Goal: Task Accomplishment & Management: Manage account settings

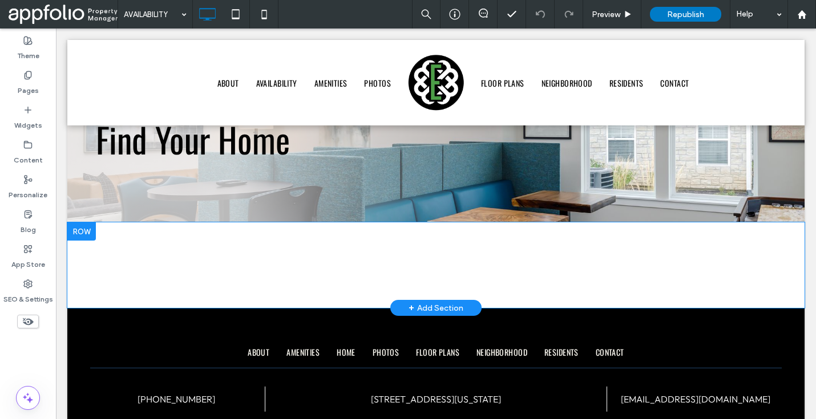
click at [262, 248] on div "Click To Paste Row + Add Section" at bounding box center [435, 266] width 737 height 86
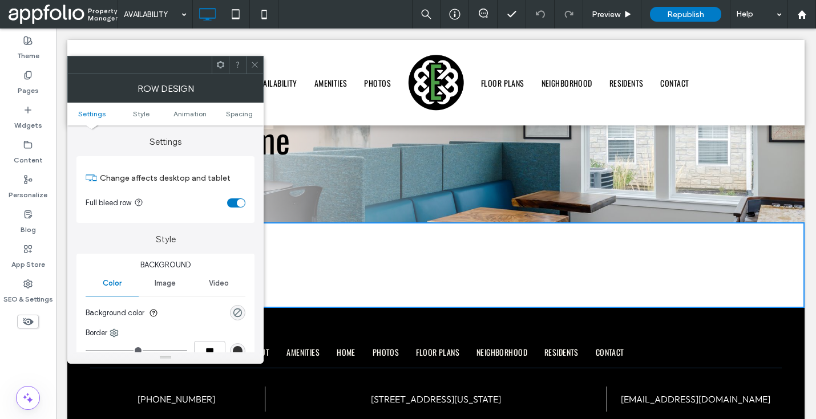
click at [258, 68] on icon at bounding box center [254, 64] width 9 height 9
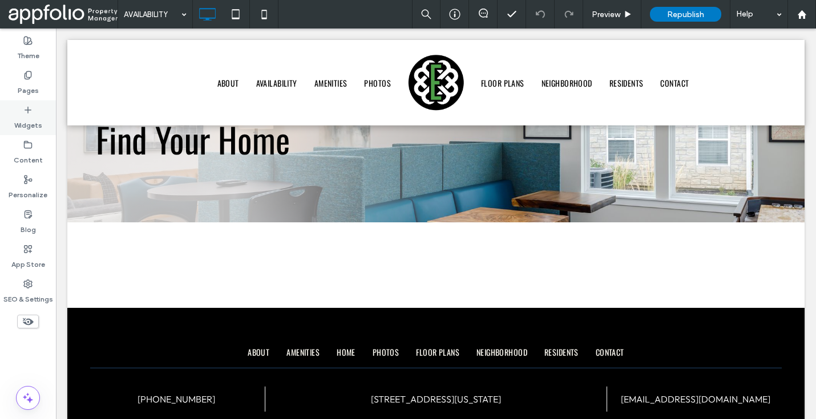
click at [30, 123] on label "Widgets" at bounding box center [28, 123] width 28 height 16
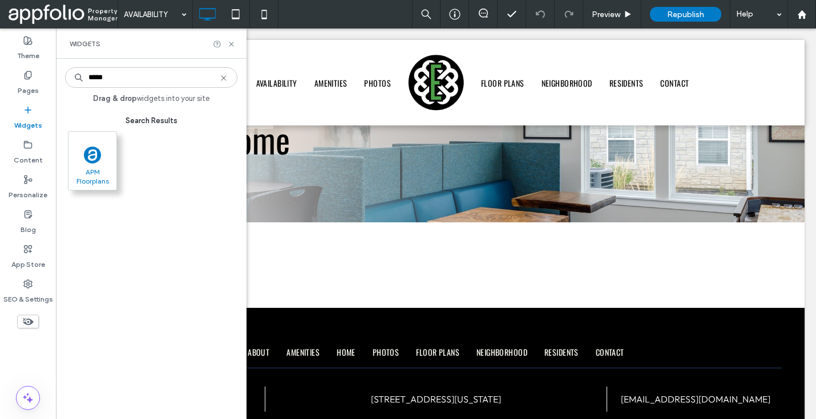
type input "*****"
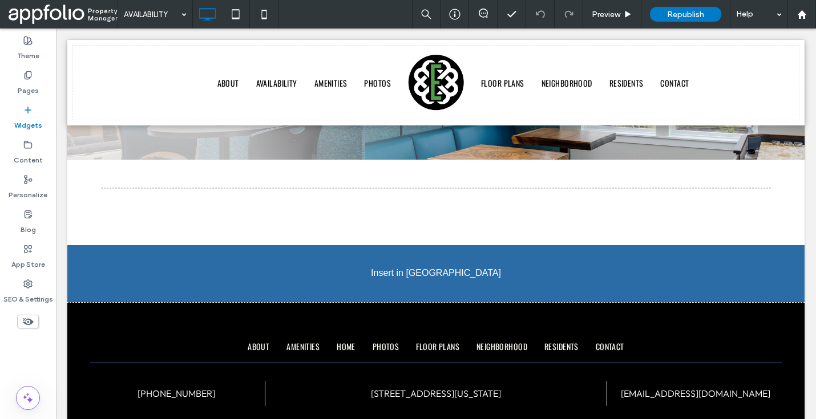
scroll to position [144, 0]
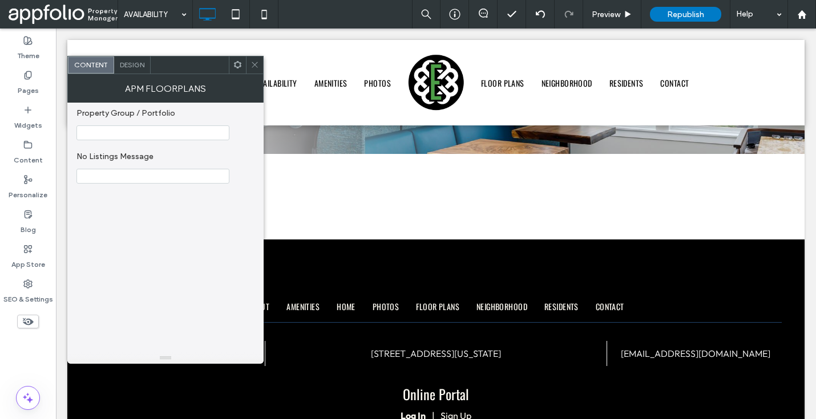
click at [250, 63] on icon at bounding box center [254, 64] width 9 height 9
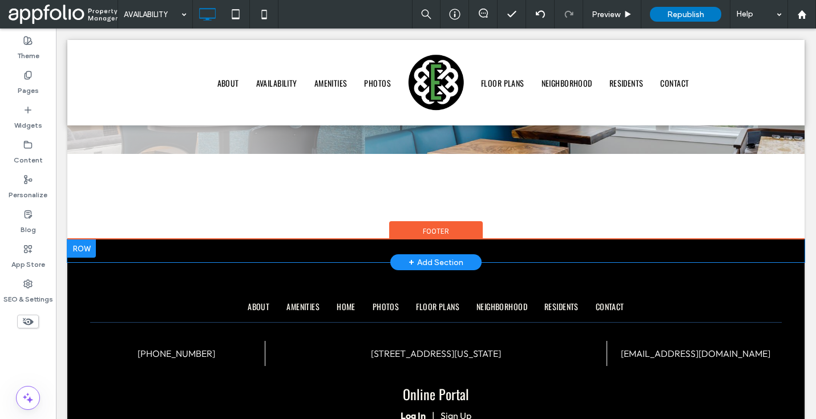
click at [80, 248] on div at bounding box center [81, 249] width 29 height 18
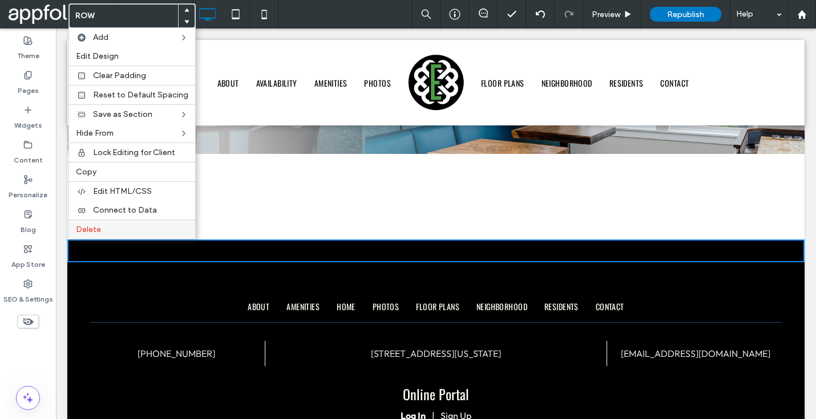
click at [122, 235] on div "Delete" at bounding box center [132, 229] width 126 height 19
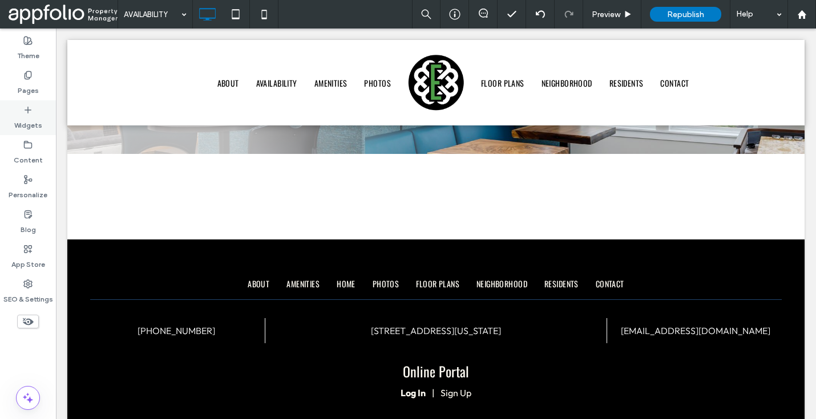
click at [23, 110] on icon at bounding box center [27, 110] width 9 height 9
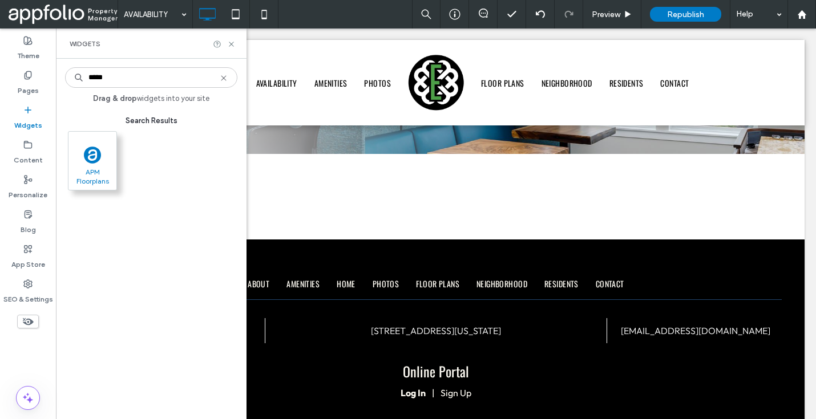
type input "*****"
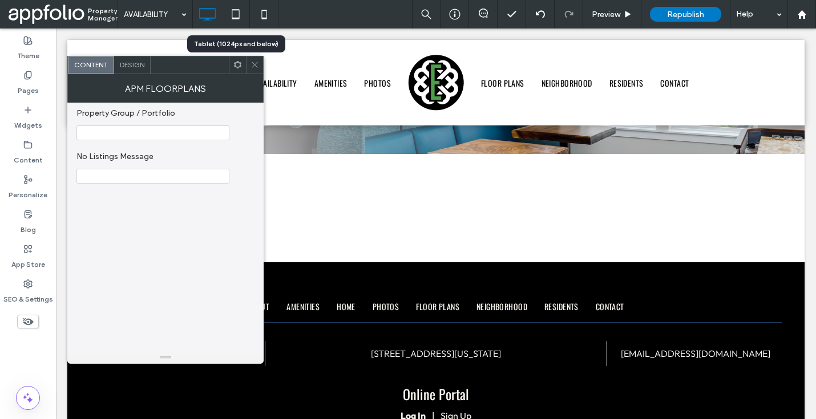
drag, startPoint x: 91, startPoint y: 171, endPoint x: 247, endPoint y: 6, distance: 227.2
click at [143, 135] on input "Property Group / Portfolio" at bounding box center [152, 133] width 153 height 15
paste input "**********"
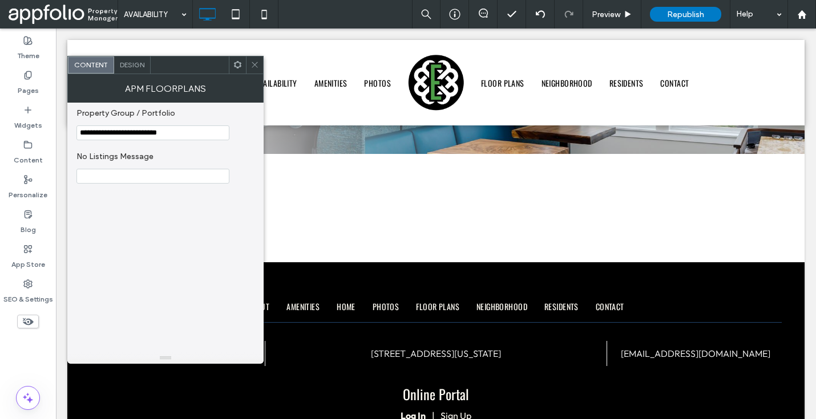
type input "**********"
click at [197, 157] on label "No Listings Message" at bounding box center [162, 158] width 173 height 13
click at [255, 63] on icon at bounding box center [254, 64] width 9 height 9
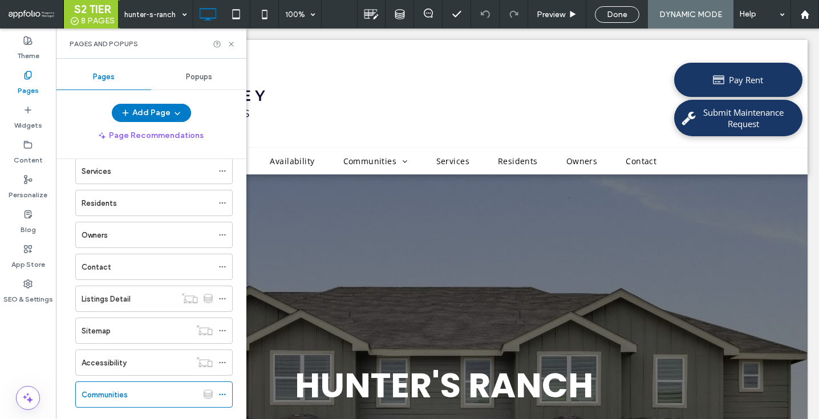
scroll to position [139, 0]
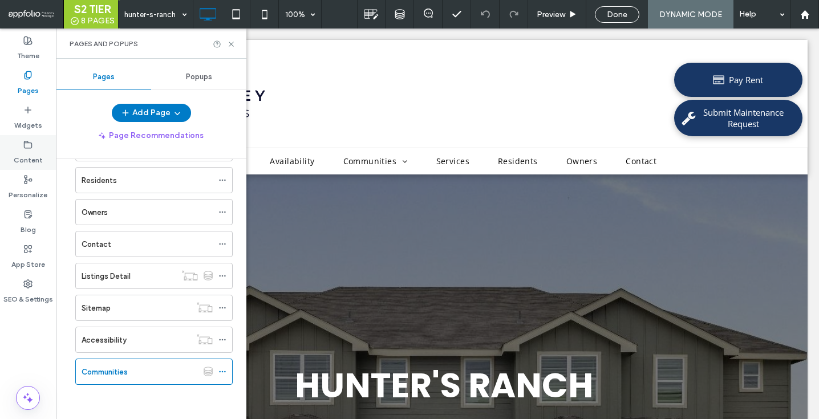
click at [40, 145] on div "Content" at bounding box center [28, 152] width 56 height 35
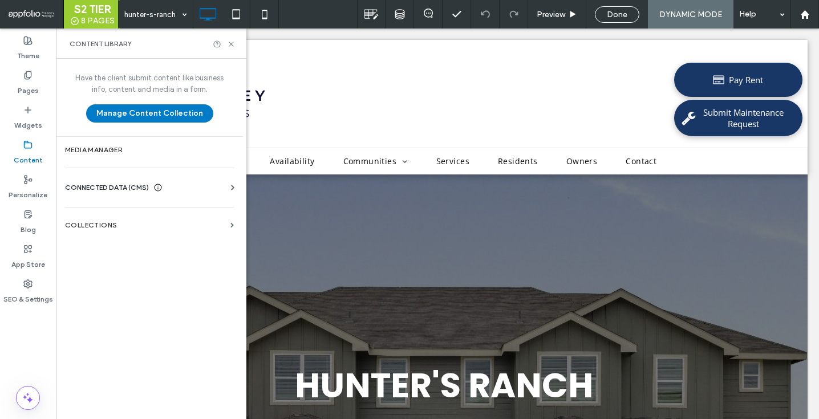
click at [152, 229] on ol "Home Availability Communities Services Residents Owners Contact Listings Detail…" at bounding box center [147, 212] width 172 height 346
click at [152, 229] on label "Collections" at bounding box center [145, 225] width 161 height 8
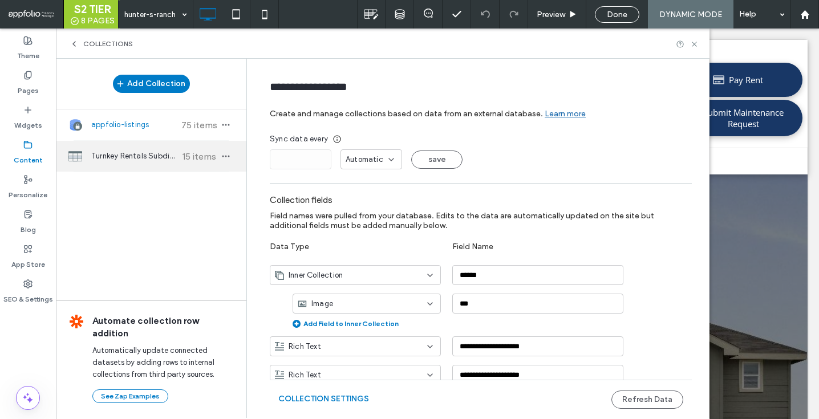
click at [149, 156] on span "Turnkey Rentals Subdivisions" at bounding box center [133, 156] width 85 height 11
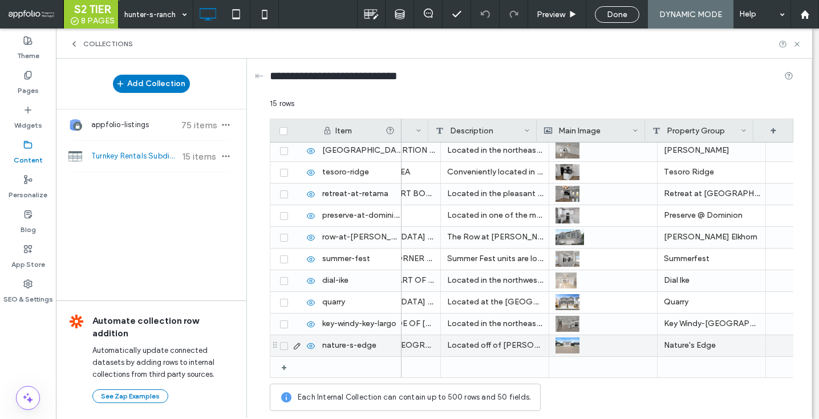
scroll to position [0, 298]
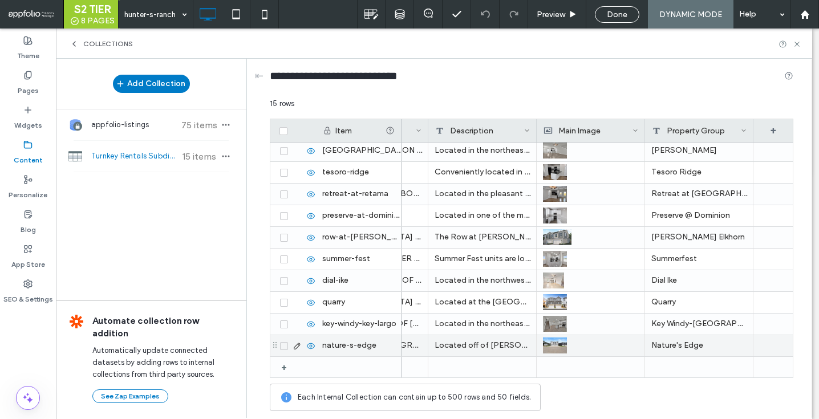
click at [675, 342] on div "Nature's Edge" at bounding box center [699, 345] width 108 height 21
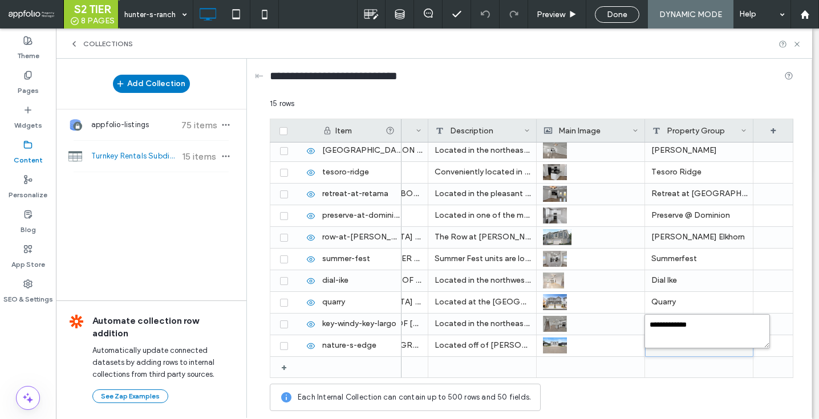
click at [701, 328] on textarea "**********" at bounding box center [708, 331] width 126 height 34
paste textarea "plain-text-cell"
type textarea "**********"
click at [686, 84] on div "**********" at bounding box center [532, 78] width 524 height 21
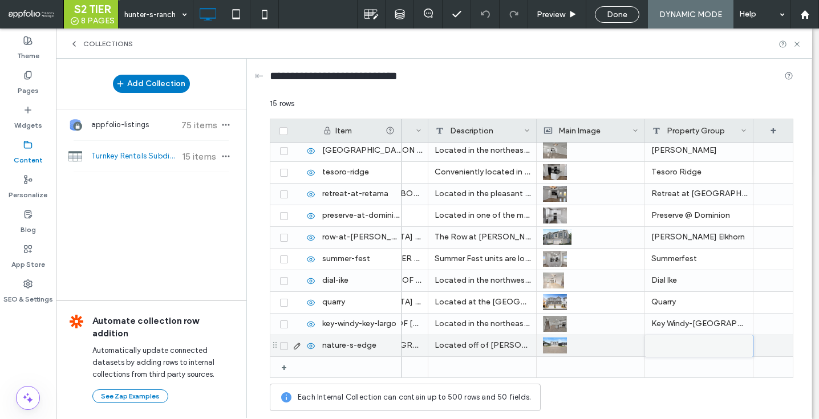
click at [703, 350] on div at bounding box center [699, 346] width 108 height 22
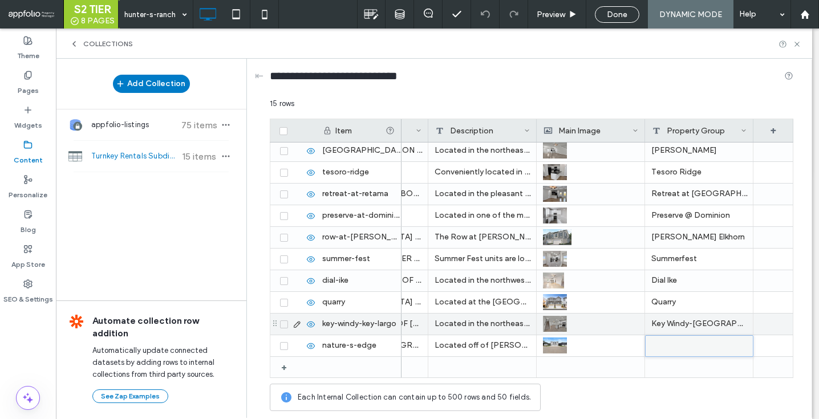
click at [712, 329] on div "Key Windy-Key Largo" at bounding box center [699, 324] width 108 height 21
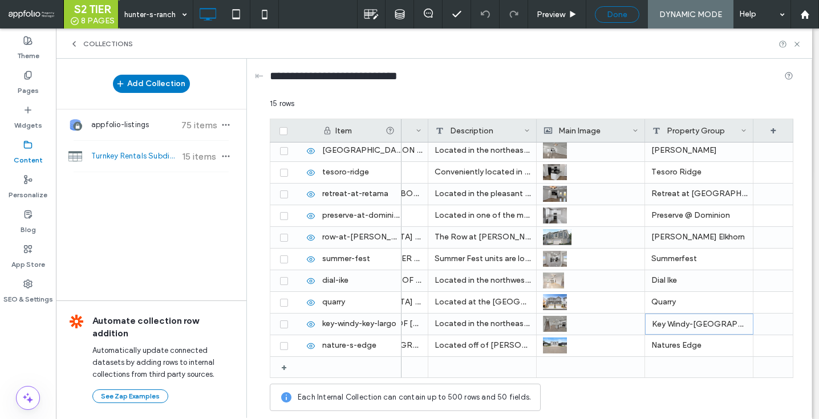
click at [625, 14] on span "Done" at bounding box center [617, 15] width 21 height 10
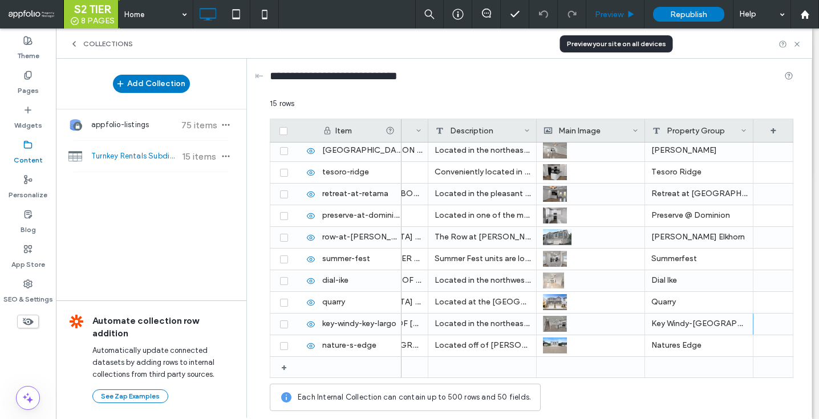
click at [609, 22] on div "Preview" at bounding box center [616, 14] width 58 height 29
click at [615, 20] on div "Preview" at bounding box center [616, 14] width 58 height 29
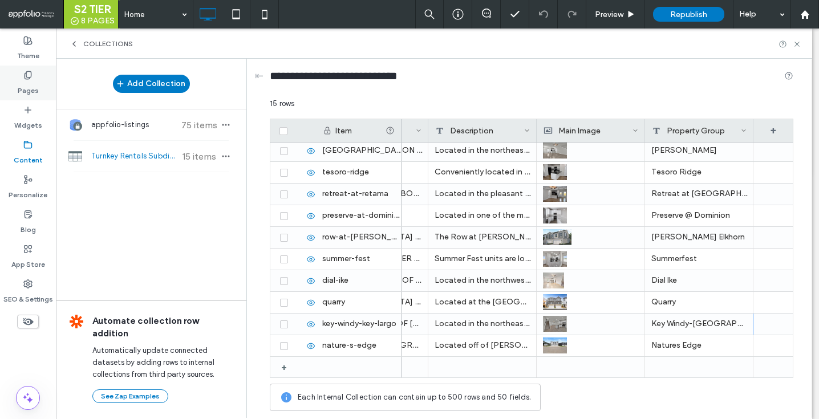
click at [25, 78] on use at bounding box center [28, 74] width 6 height 7
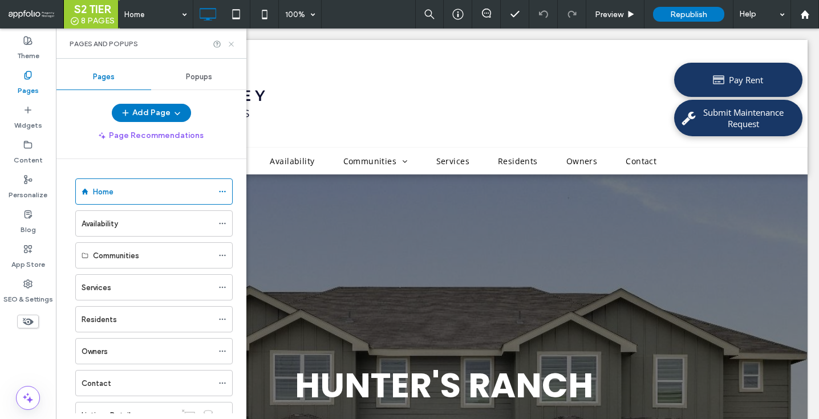
click at [231, 43] on use at bounding box center [231, 44] width 5 height 5
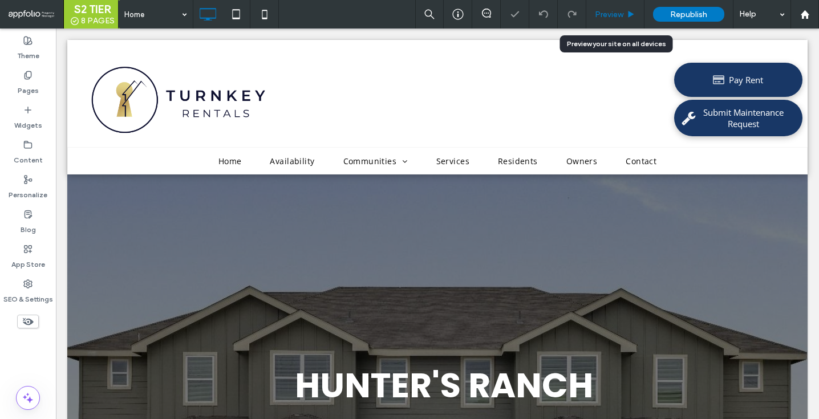
click at [606, 11] on span "Preview" at bounding box center [609, 15] width 29 height 10
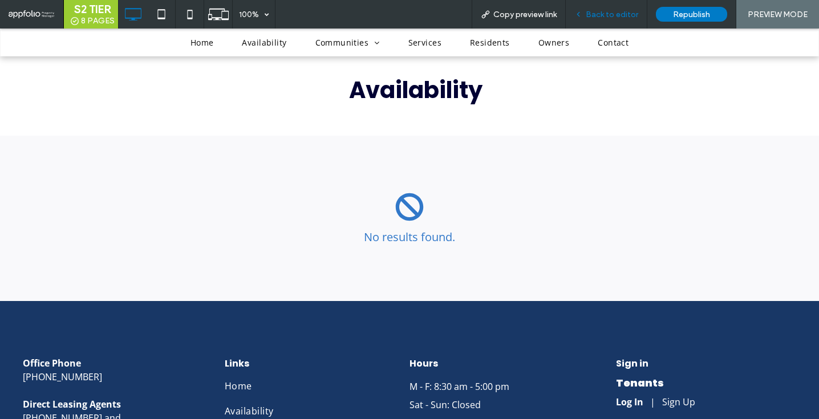
scroll to position [782, 0]
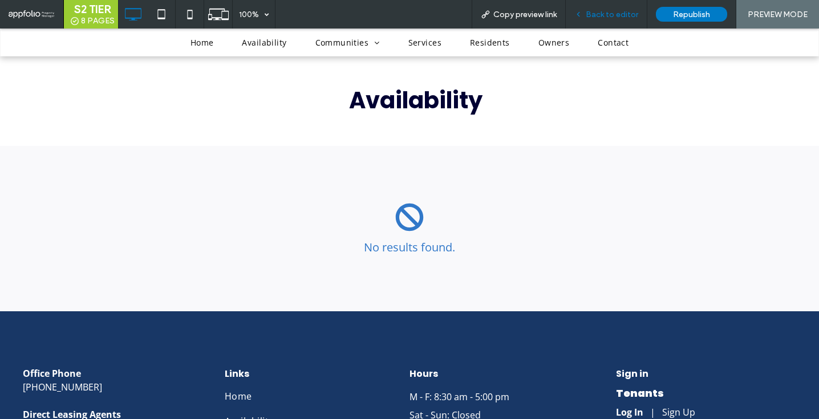
click at [610, 9] on div "Back to editor" at bounding box center [607, 14] width 82 height 29
click at [596, 17] on span "Back to editor" at bounding box center [612, 15] width 52 height 10
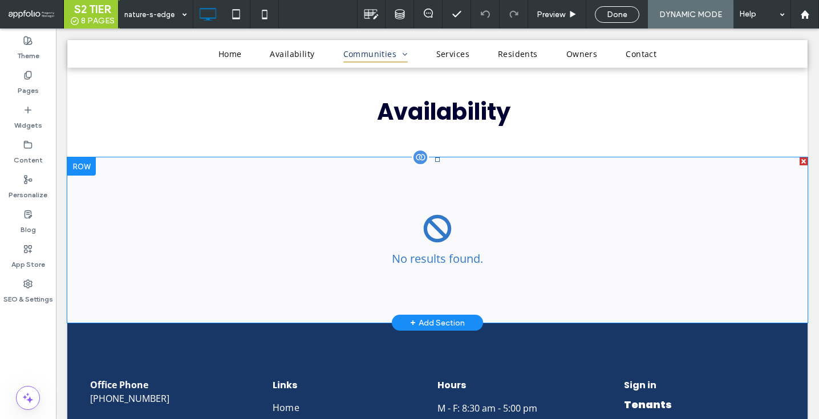
click at [405, 246] on span at bounding box center [437, 239] width 741 height 165
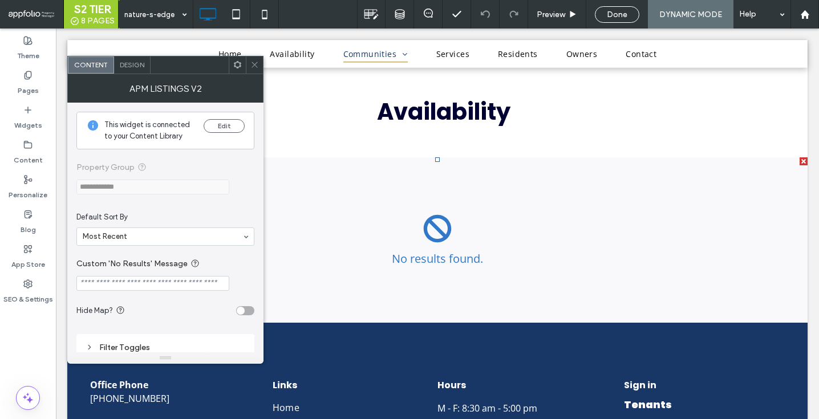
click at [256, 64] on icon at bounding box center [254, 64] width 9 height 9
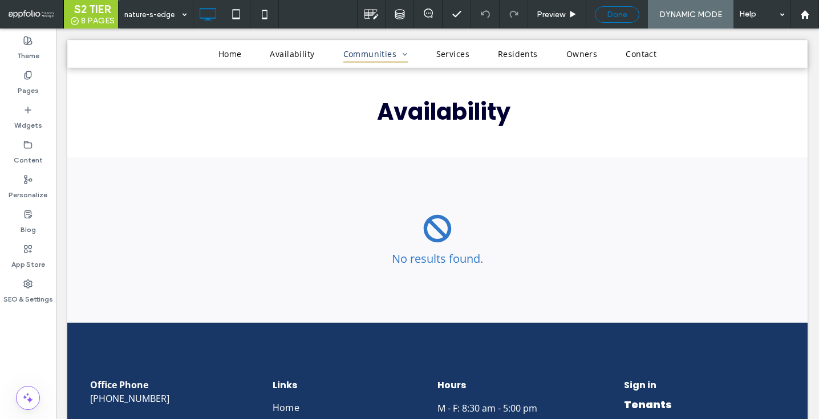
click at [619, 11] on span "Done" at bounding box center [617, 15] width 21 height 10
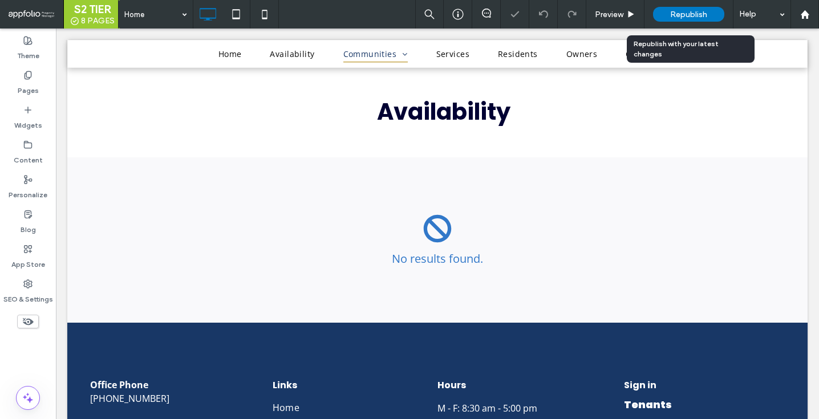
click at [677, 17] on span "Republish" at bounding box center [688, 15] width 37 height 10
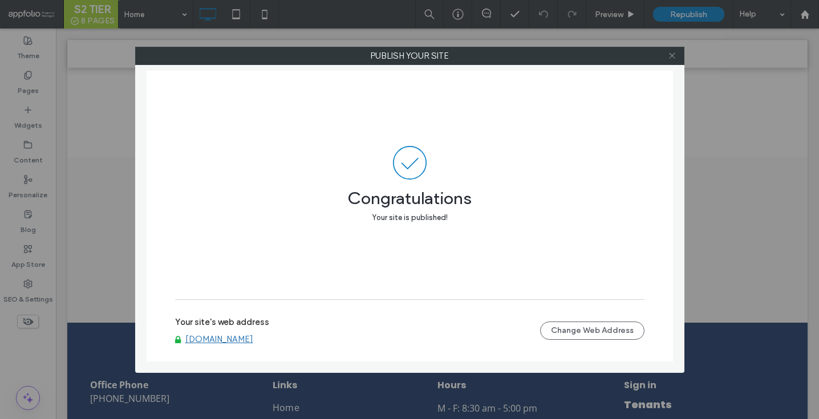
click at [673, 54] on icon at bounding box center [672, 55] width 9 height 9
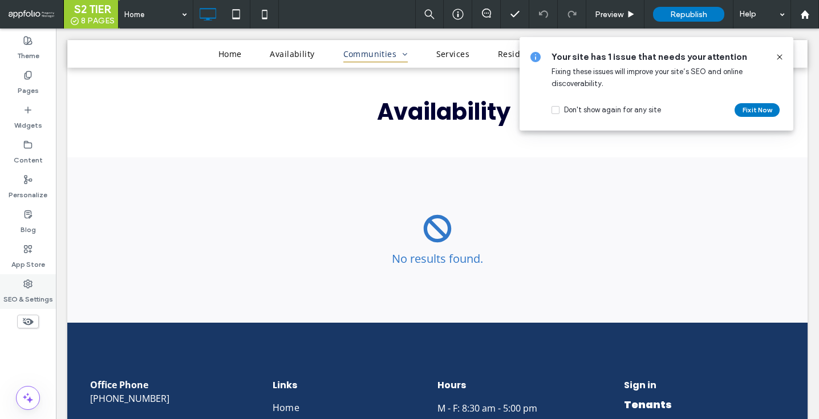
click at [21, 288] on div "SEO & Settings" at bounding box center [28, 291] width 56 height 35
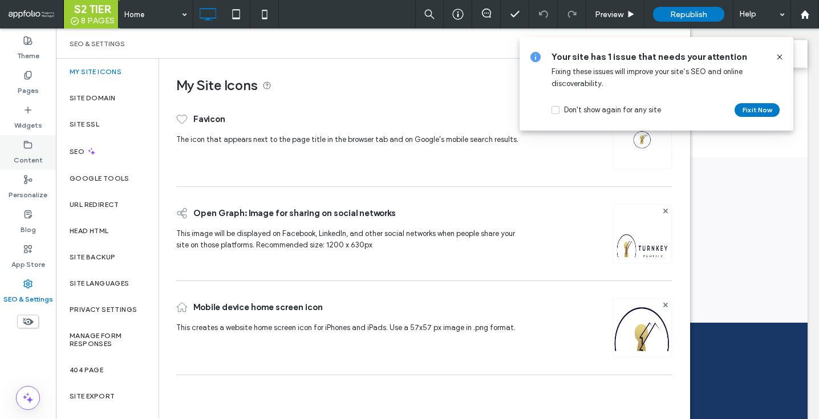
click at [25, 145] on icon at bounding box center [27, 144] width 9 height 9
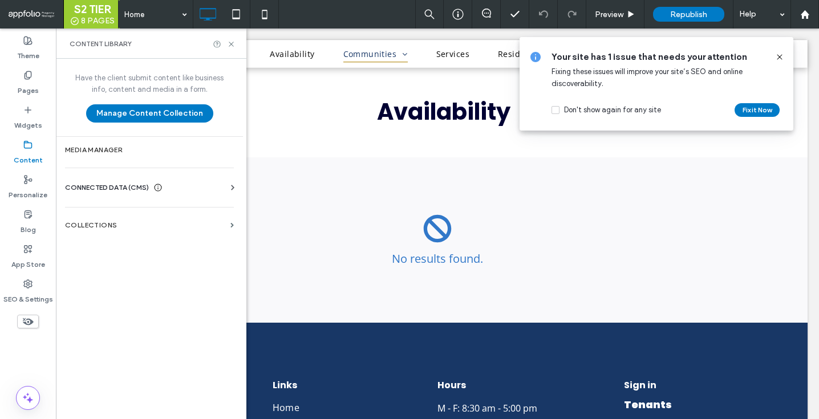
click at [94, 224] on div "Head HTML" at bounding box center [107, 231] width 103 height 26
click at [133, 235] on section "Collections" at bounding box center [149, 225] width 187 height 26
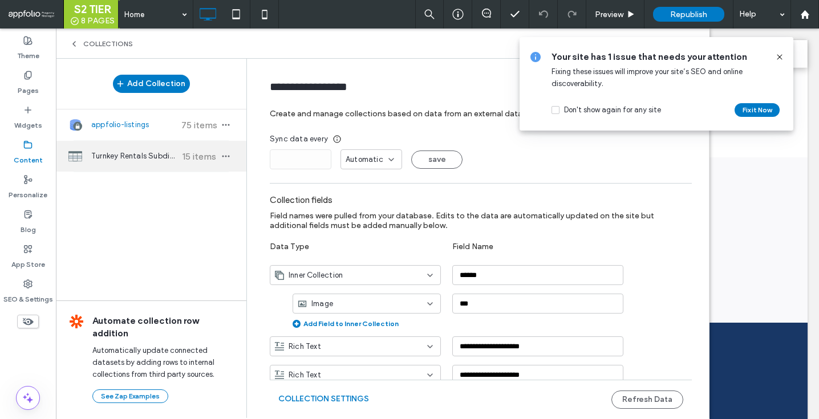
click at [209, 149] on div "Turnkey Rentals Subdivisions 15 items" at bounding box center [151, 156] width 191 height 31
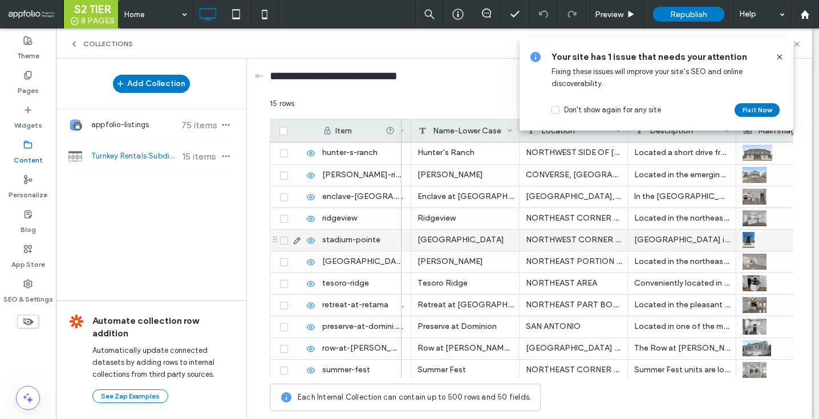
scroll to position [0, 298]
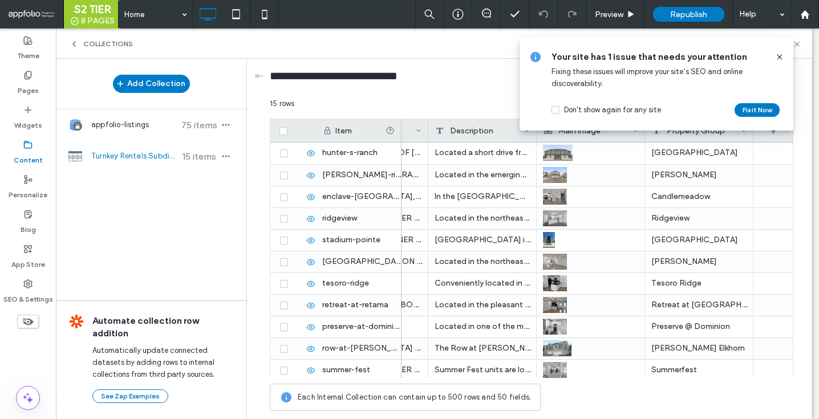
click at [779, 54] on icon at bounding box center [779, 56] width 9 height 9
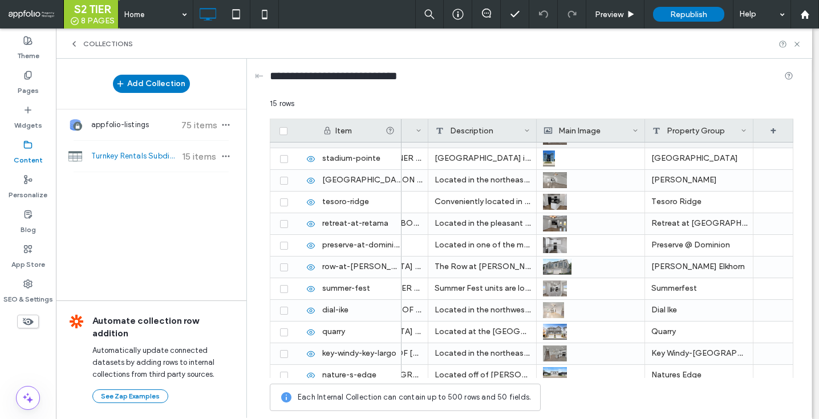
scroll to position [111, 0]
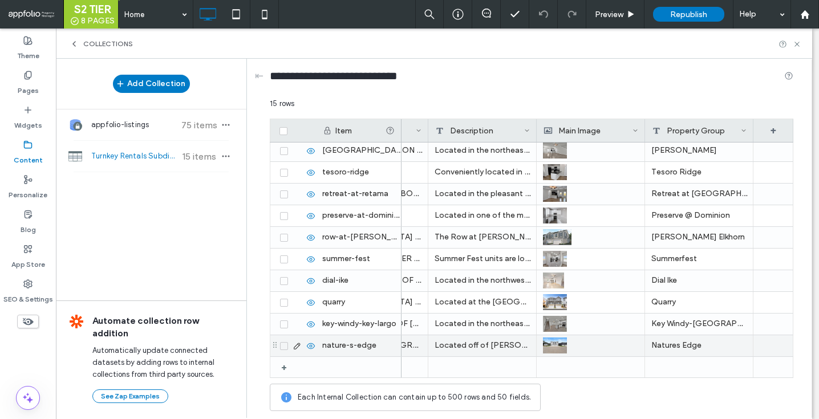
click at [680, 342] on div "Natures Edge" at bounding box center [699, 345] width 108 height 21
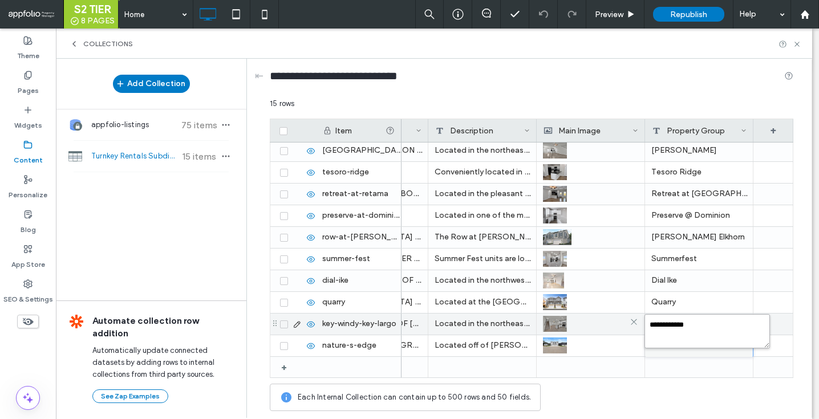
drag, startPoint x: 720, startPoint y: 322, endPoint x: 621, endPoint y: 324, distance: 98.7
click at [621, 324] on div "**********" at bounding box center [532, 257] width 524 height 319
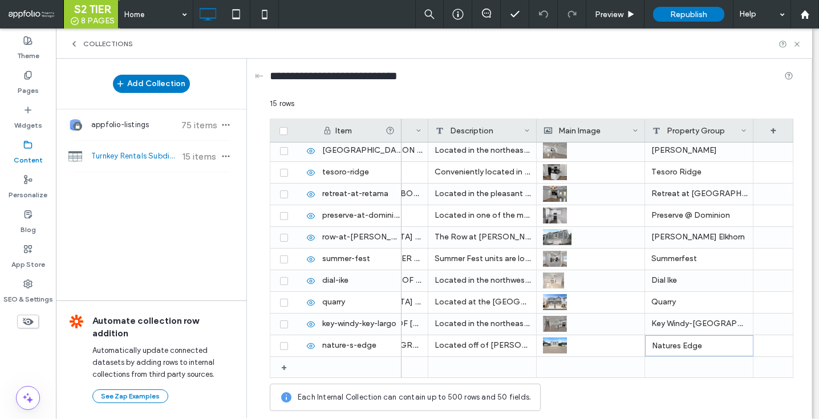
click at [111, 45] on span "Collections" at bounding box center [108, 43] width 50 height 9
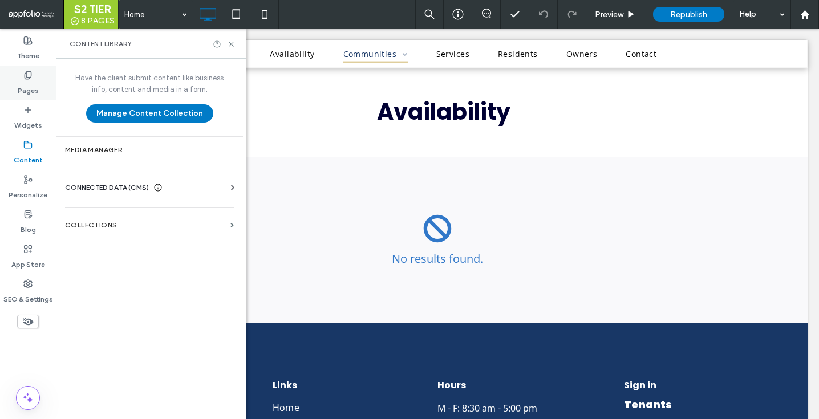
click at [21, 91] on label "Pages" at bounding box center [28, 88] width 21 height 16
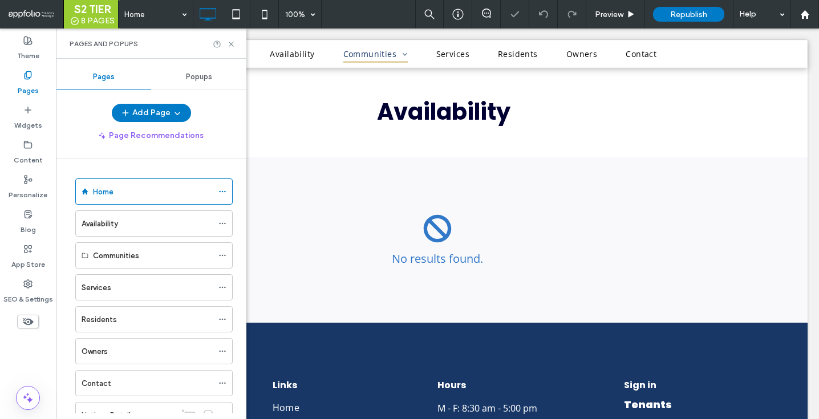
click at [100, 188] on label "Home" at bounding box center [103, 192] width 21 height 20
click at [594, 11] on div "Preview" at bounding box center [616, 15] width 58 height 10
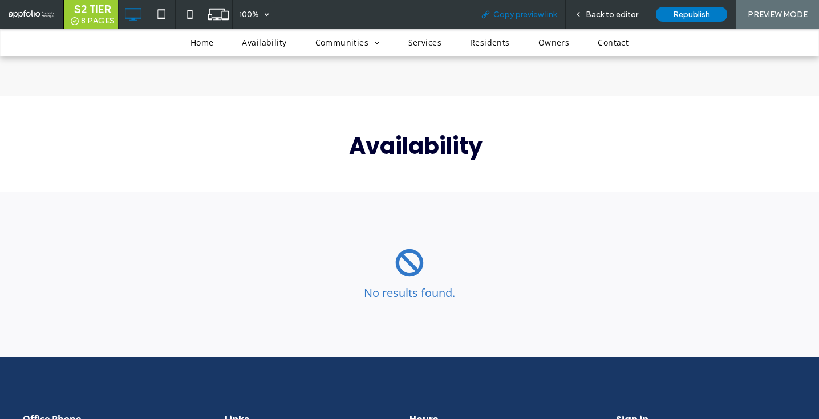
scroll to position [739, 0]
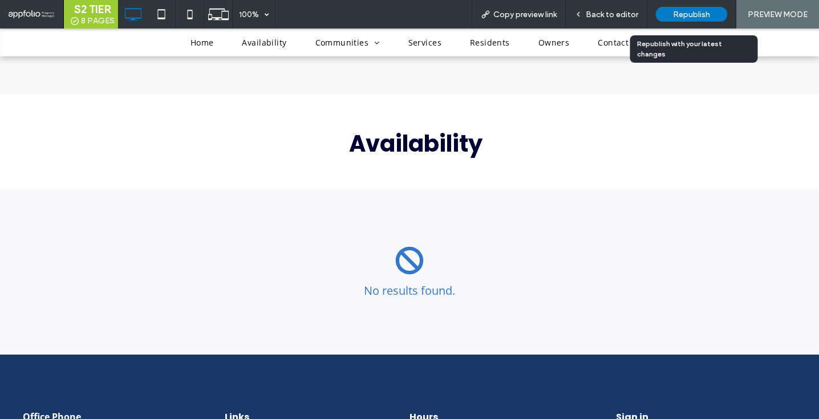
click at [685, 11] on span "Republish" at bounding box center [691, 15] width 37 height 10
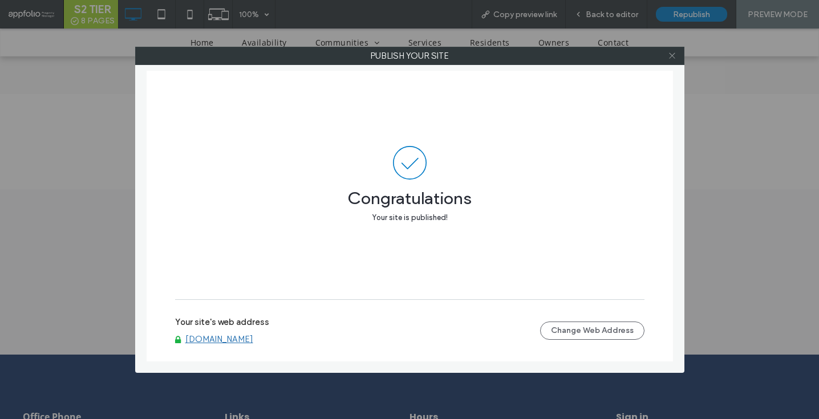
click at [669, 52] on icon at bounding box center [672, 55] width 9 height 9
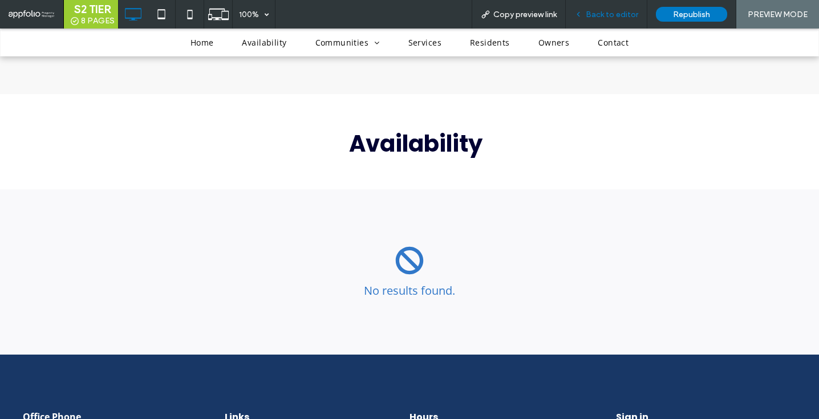
click at [590, 10] on span "Back to editor" at bounding box center [612, 15] width 52 height 10
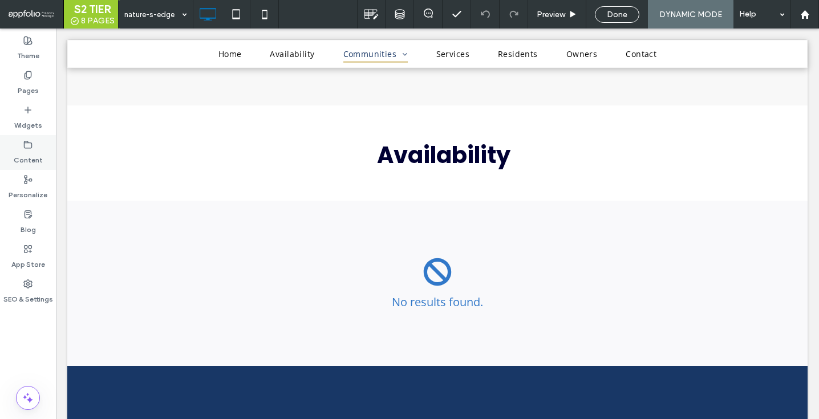
click at [36, 158] on label "Content" at bounding box center [28, 157] width 29 height 16
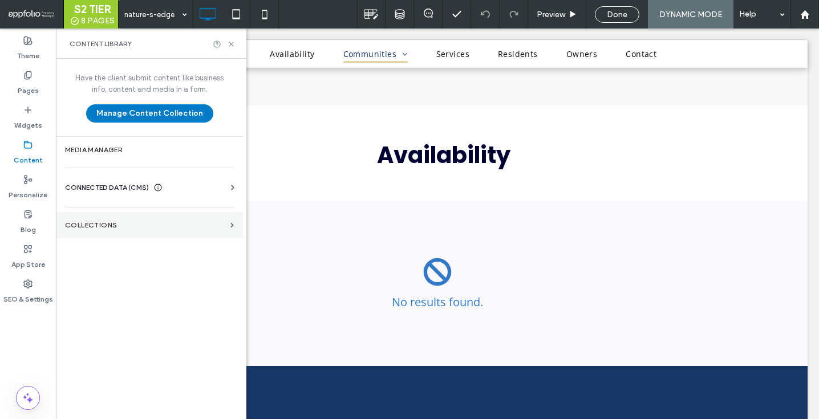
click at [102, 212] on section "Collections" at bounding box center [149, 225] width 187 height 26
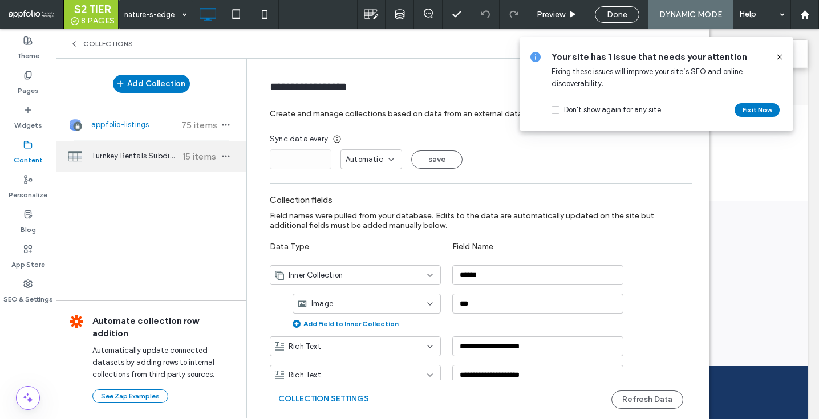
click at [145, 145] on div "Turnkey Rentals Subdivisions 15 items" at bounding box center [151, 156] width 191 height 31
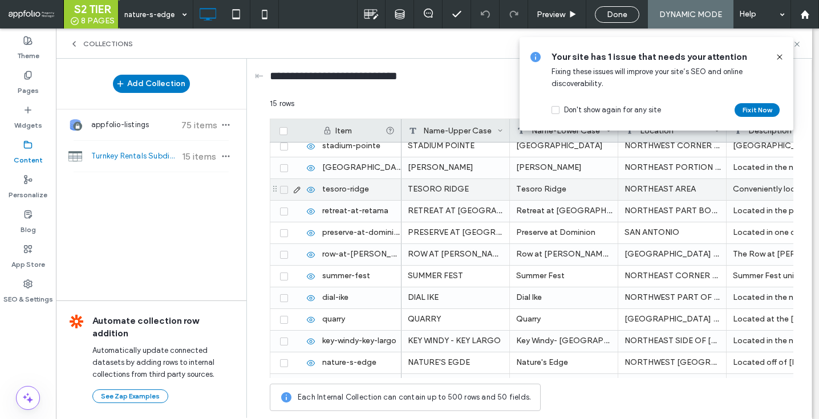
scroll to position [111, 0]
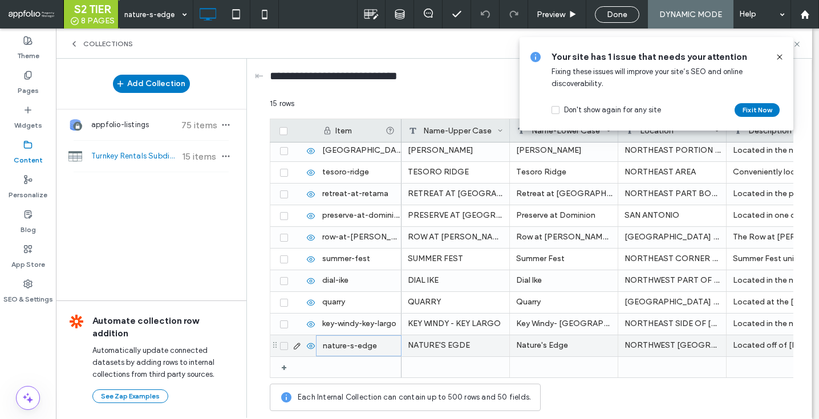
click at [349, 344] on div "nature-s-edge" at bounding box center [359, 345] width 86 height 21
click at [344, 346] on input "**********" at bounding box center [359, 346] width 84 height 21
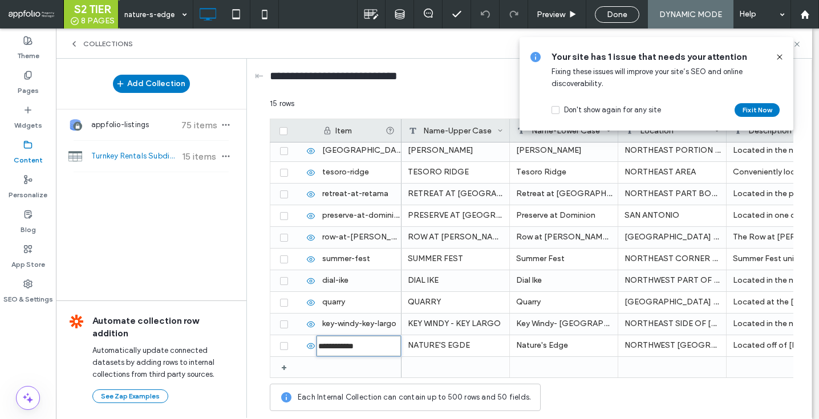
type input "**********"
click at [225, 278] on div "Add Collection appfolio-listings 75 items Turnkey Rentals Subdivisions 15 items…" at bounding box center [151, 238] width 191 height 358
click at [470, 93] on div "**********" at bounding box center [532, 78] width 524 height 39
click at [626, 17] on span "Done" at bounding box center [617, 15] width 21 height 10
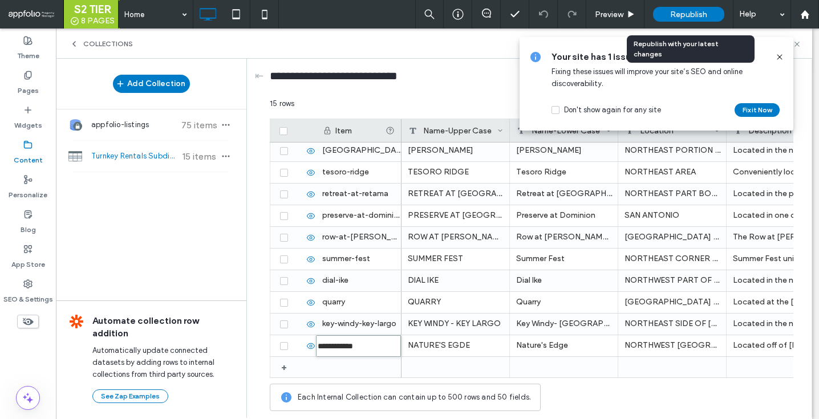
click at [690, 16] on span "Republish" at bounding box center [688, 15] width 37 height 10
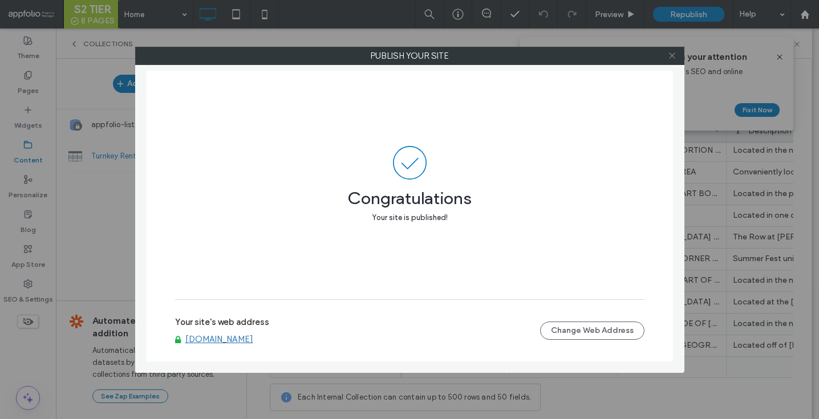
click at [672, 52] on icon at bounding box center [672, 55] width 9 height 9
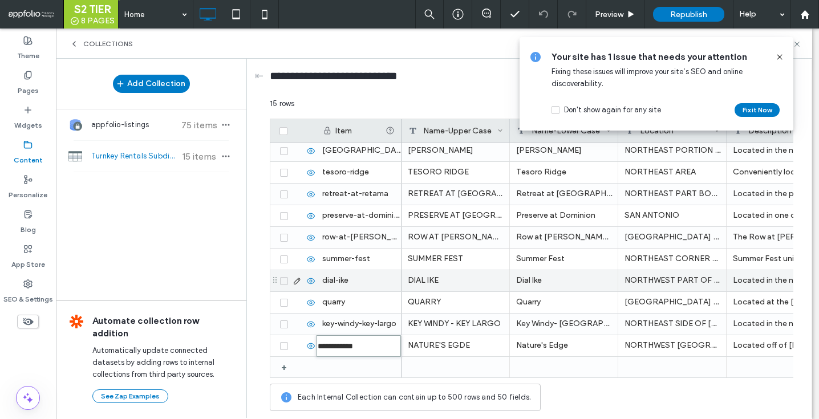
scroll to position [64, 0]
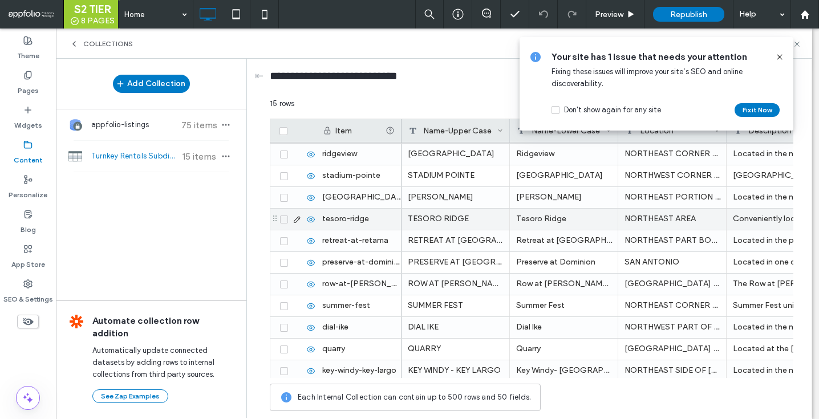
click at [377, 203] on div "randolph-park-" at bounding box center [359, 197] width 86 height 21
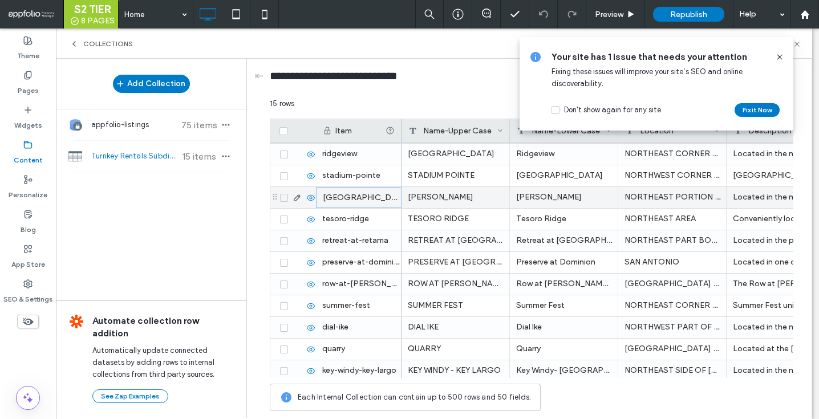
click at [377, 203] on div "randolph-park-" at bounding box center [359, 197] width 86 height 21
click at [385, 195] on input "**********" at bounding box center [359, 198] width 84 height 21
type input "**********"
click at [374, 235] on div "retreat-at-retama" at bounding box center [359, 241] width 86 height 21
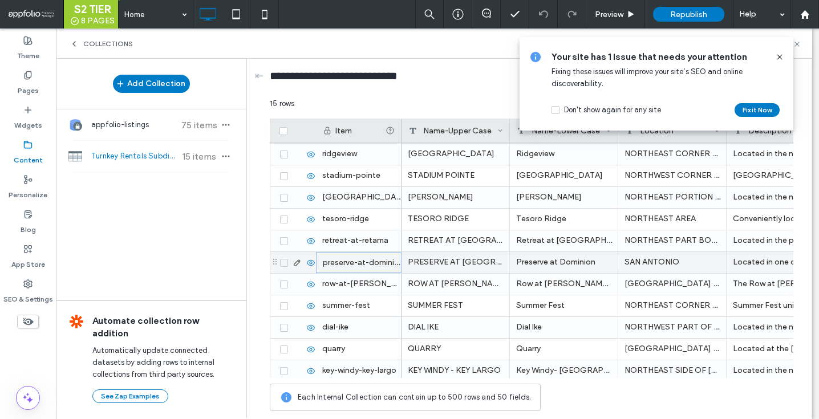
click at [373, 257] on div "preserve-at-dominion" at bounding box center [359, 262] width 86 height 21
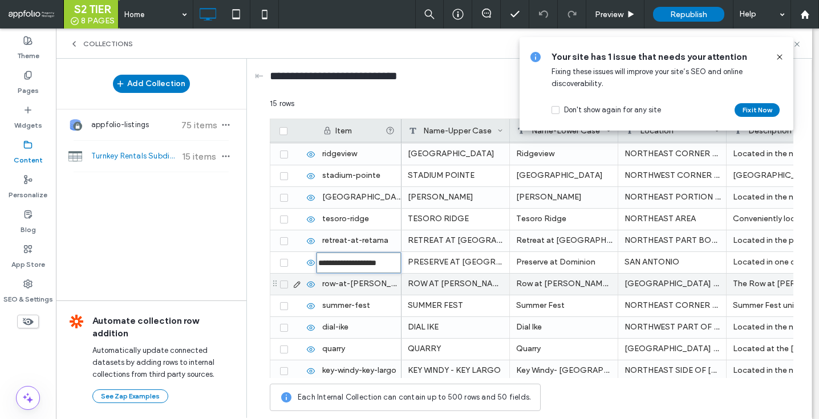
click at [390, 281] on div "row-at-dietz-elkhorn" at bounding box center [359, 284] width 86 height 21
click at [388, 281] on div "row-at-dietz-elkhorn" at bounding box center [359, 284] width 86 height 21
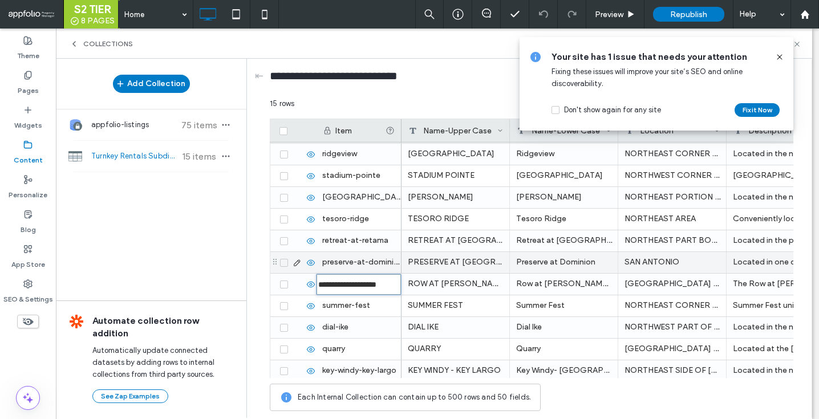
click at [370, 256] on div "preserve-at-dominion" at bounding box center [359, 262] width 86 height 21
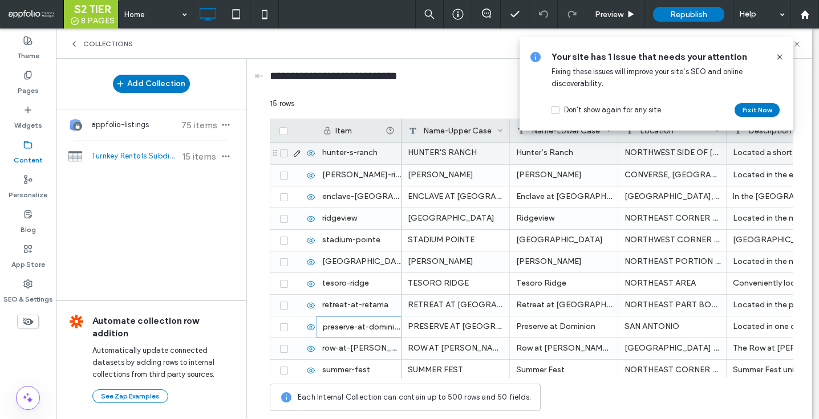
click at [351, 153] on div "hunter-s-ranch" at bounding box center [359, 154] width 86 height 22
click at [347, 153] on input "**********" at bounding box center [359, 153] width 84 height 21
type input "**********"
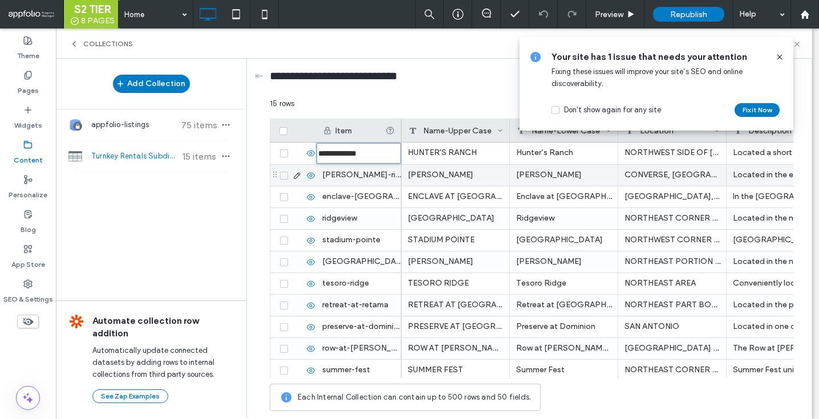
click at [354, 181] on div "misty-ridge" at bounding box center [359, 175] width 86 height 21
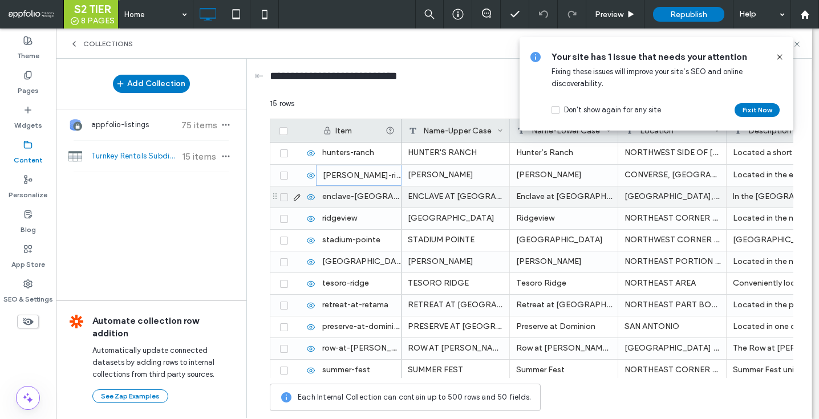
click at [355, 192] on div "enclave-at-candle-meadow" at bounding box center [359, 197] width 86 height 21
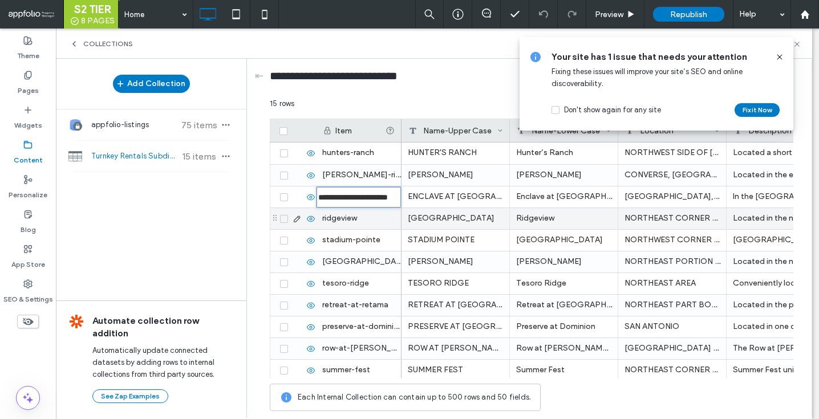
click at [359, 214] on div "ridgeview" at bounding box center [359, 218] width 86 height 21
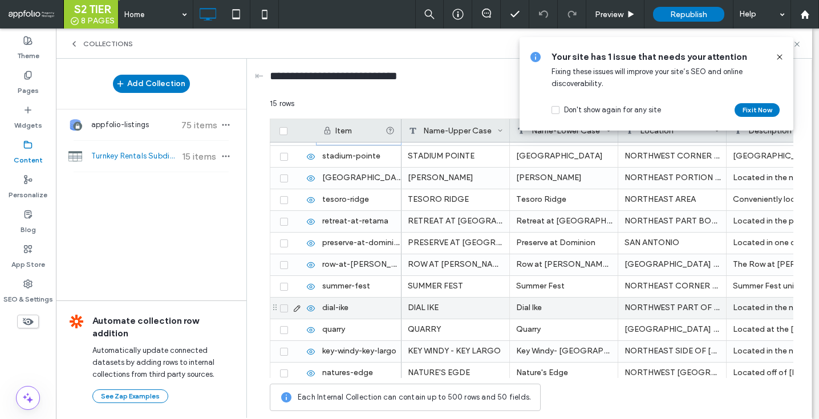
scroll to position [111, 0]
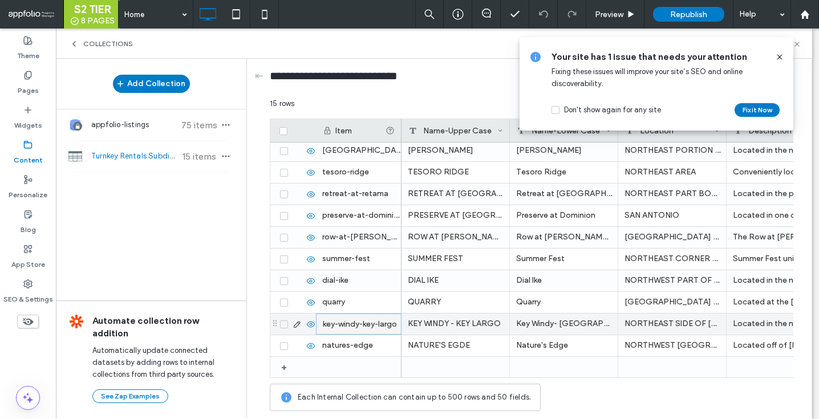
click at [371, 329] on div "key-windy-key-largo" at bounding box center [359, 324] width 86 height 21
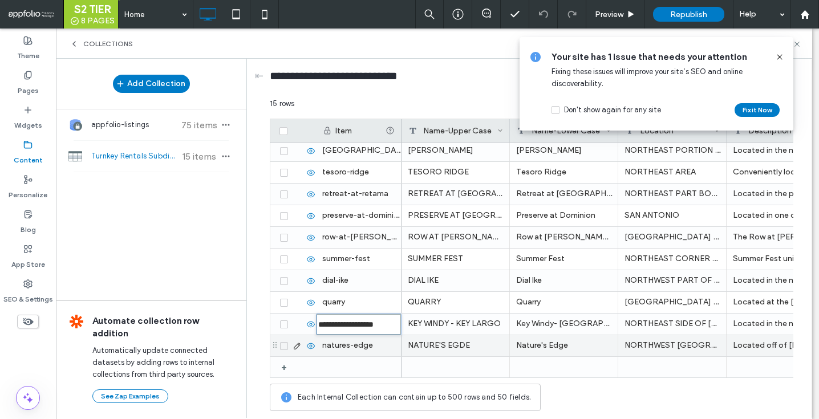
click at [374, 345] on div "natures-edge" at bounding box center [359, 345] width 86 height 21
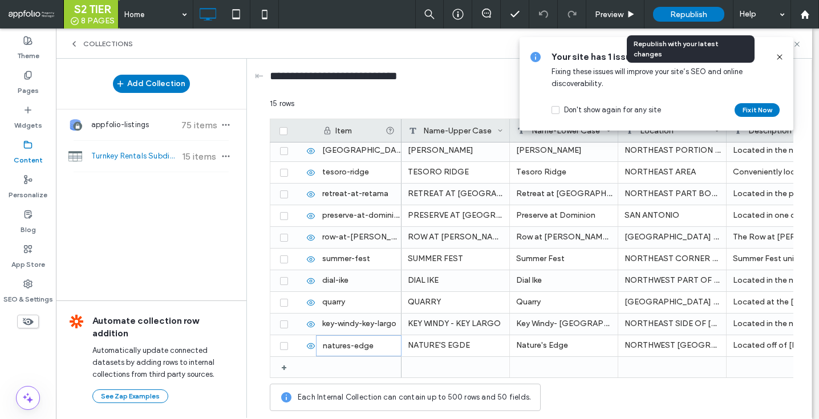
click at [693, 19] on div "Republish" at bounding box center [688, 14] width 71 height 15
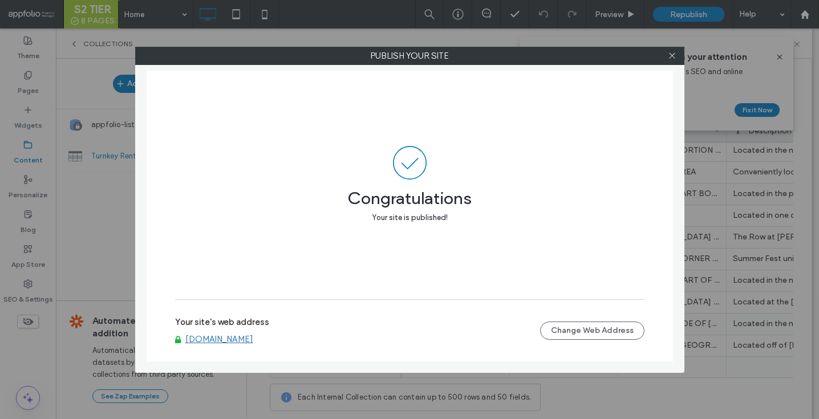
scroll to position [0, 0]
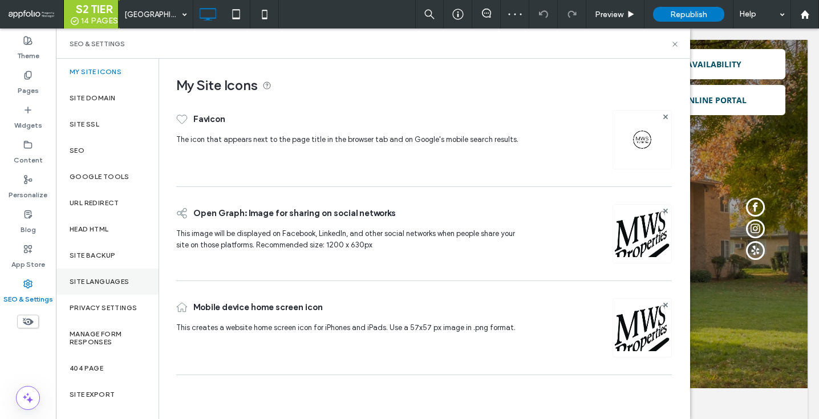
click at [108, 276] on div "Site Languages" at bounding box center [107, 282] width 103 height 26
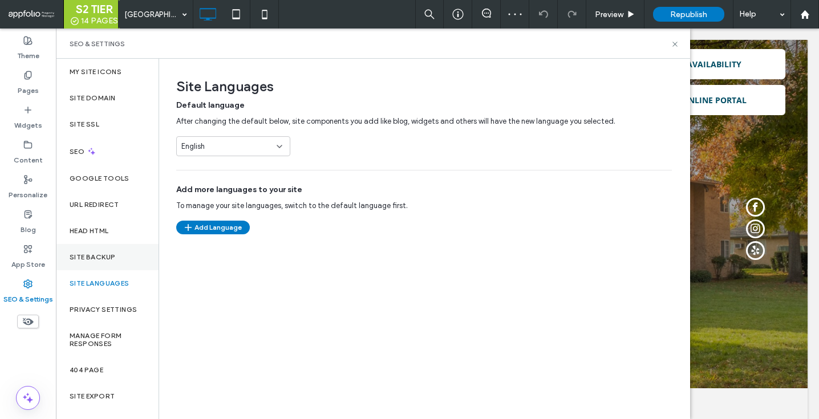
click at [108, 249] on div "Site Backup" at bounding box center [107, 257] width 103 height 26
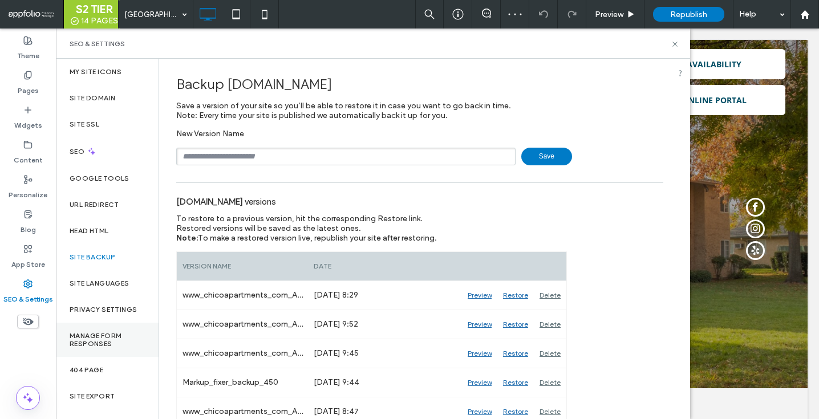
click at [105, 324] on div "Manage Form Responses" at bounding box center [107, 340] width 103 height 34
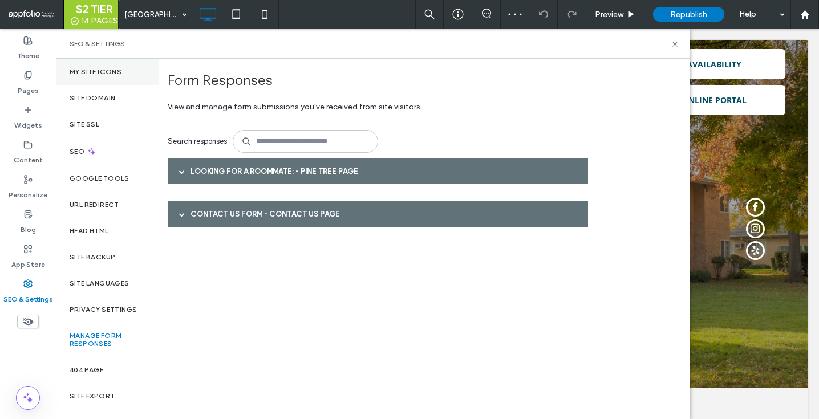
click at [102, 78] on div "My Site Icons" at bounding box center [107, 72] width 103 height 26
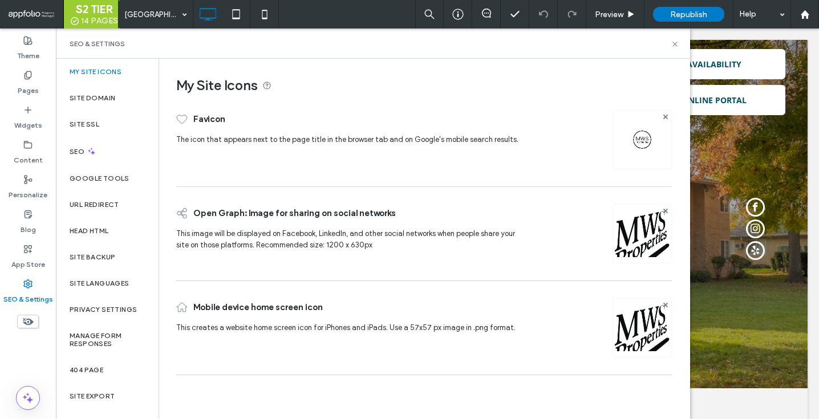
click at [628, 249] on img at bounding box center [642, 250] width 58 height 78
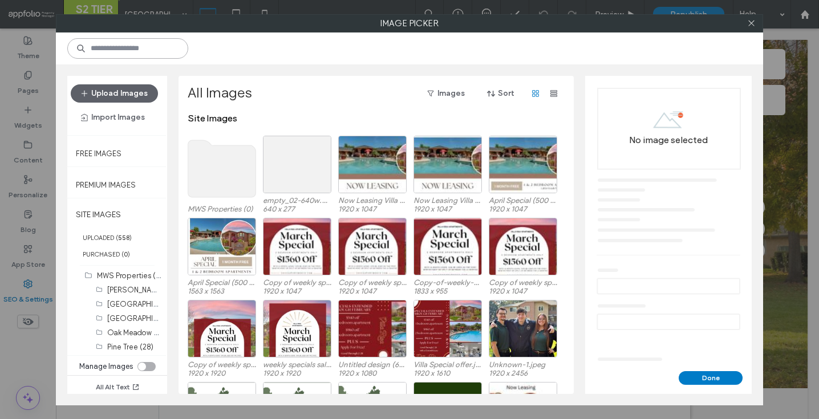
click at [157, 56] on input at bounding box center [127, 48] width 121 height 21
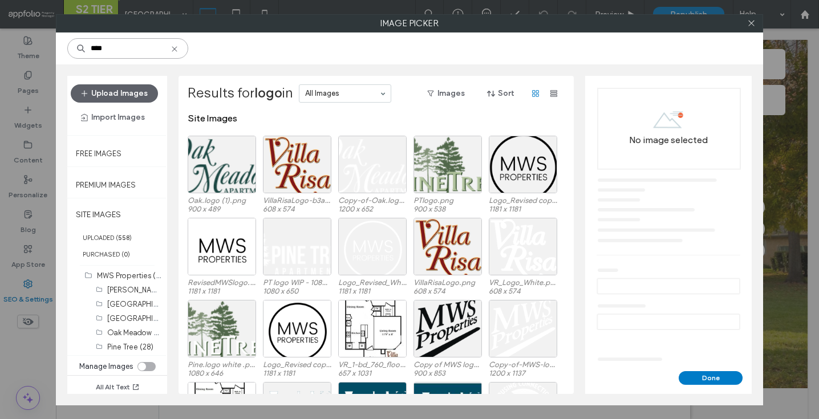
type input "****"
click at [534, 184] on div at bounding box center [523, 186] width 67 height 14
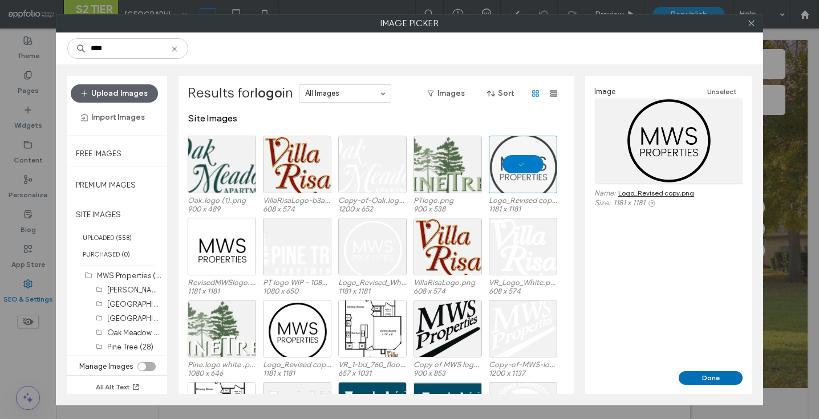
click at [690, 371] on button "Done" at bounding box center [711, 378] width 64 height 14
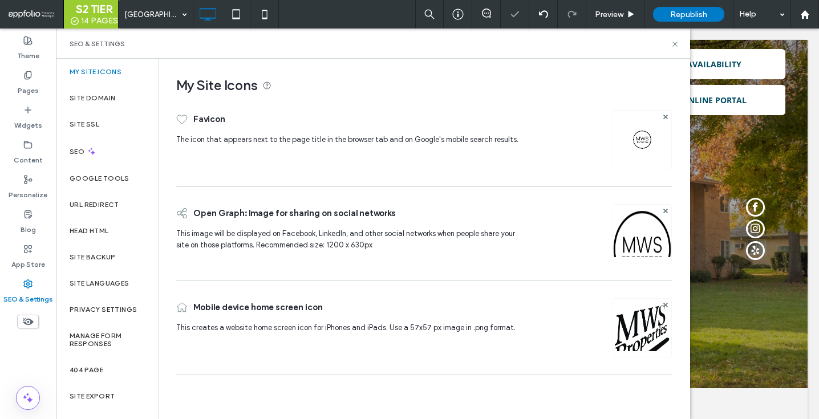
click at [648, 246] on img at bounding box center [642, 250] width 58 height 78
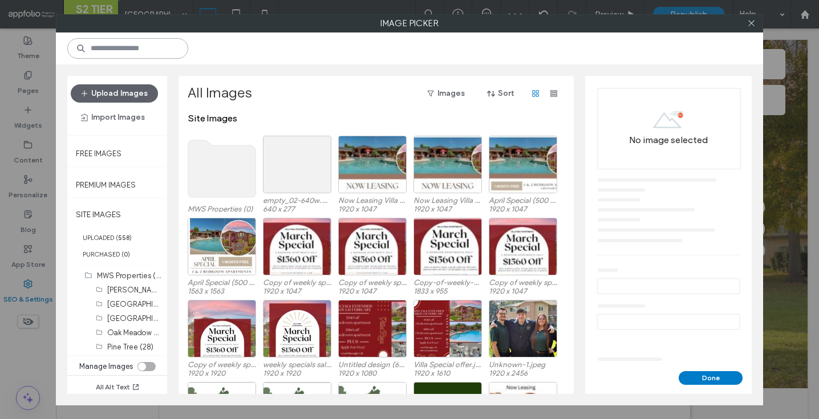
click at [161, 54] on input at bounding box center [127, 48] width 121 height 21
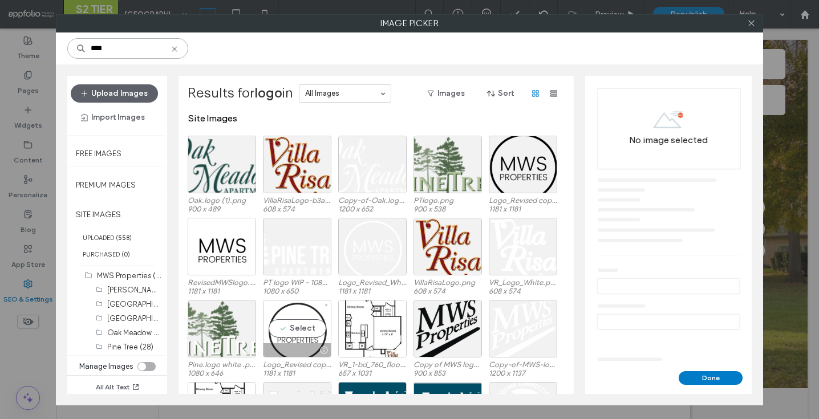
type input "****"
click at [297, 352] on div at bounding box center [297, 350] width 67 height 14
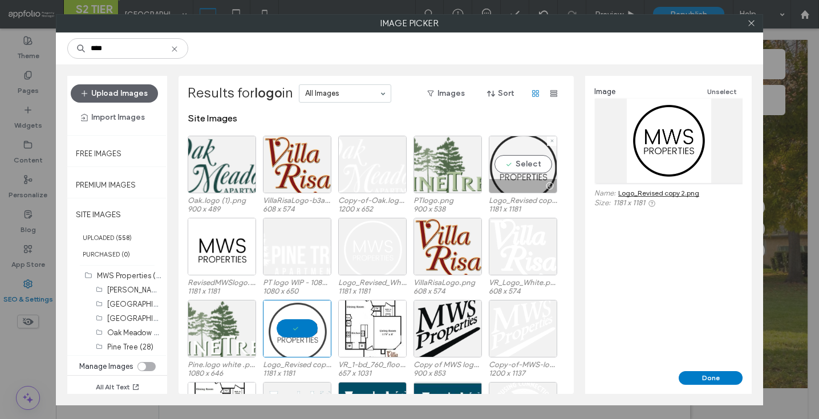
click at [511, 189] on div at bounding box center [523, 186] width 67 height 14
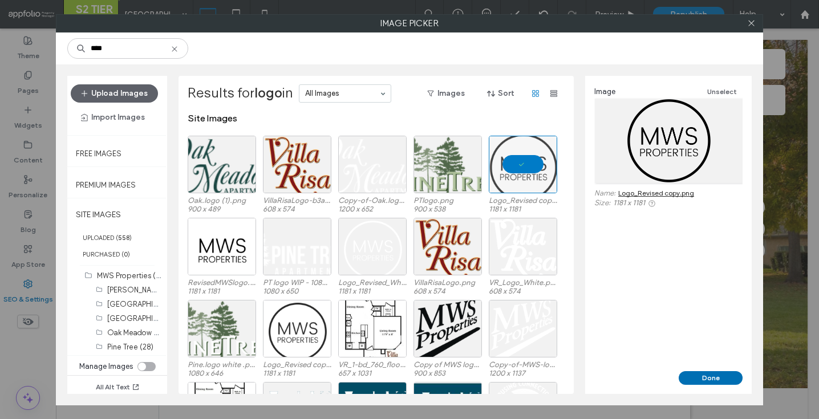
click at [709, 384] on button "Done" at bounding box center [711, 378] width 64 height 14
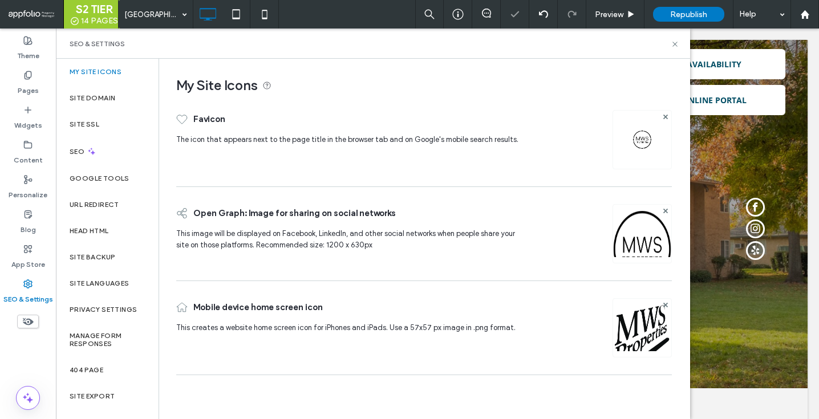
click at [643, 326] on img at bounding box center [642, 344] width 58 height 78
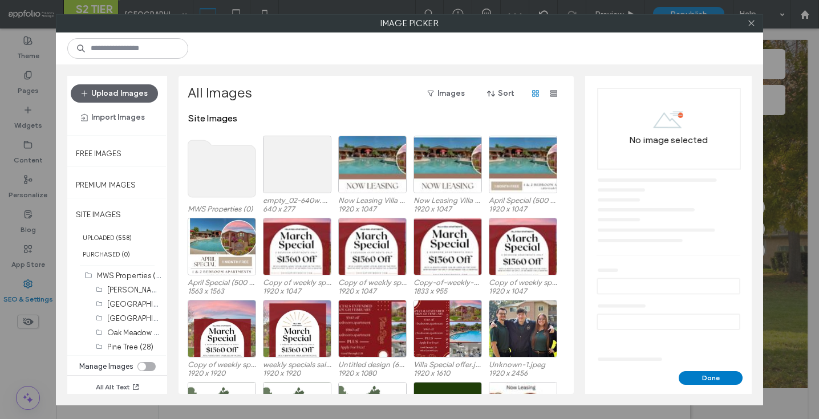
click at [154, 35] on div at bounding box center [410, 49] width 708 height 32
click at [161, 64] on div "Upload Images Import Images Free Images Premium Images SITE IMAGES UPLOADED ( 5…" at bounding box center [410, 234] width 708 height 341
click at [161, 47] on input at bounding box center [127, 48] width 121 height 21
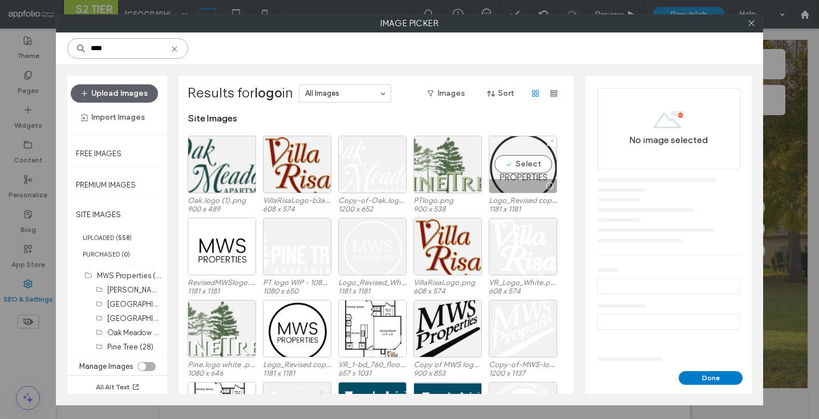
type input "****"
click at [522, 161] on div "Select" at bounding box center [523, 165] width 68 height 58
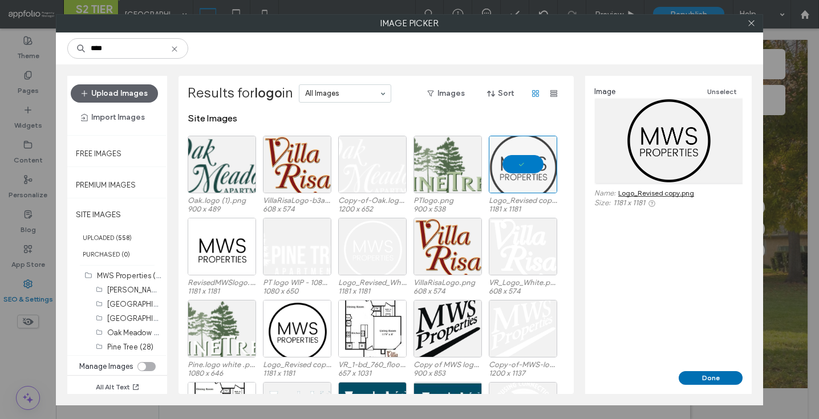
click at [721, 371] on button "Done" at bounding box center [711, 378] width 64 height 14
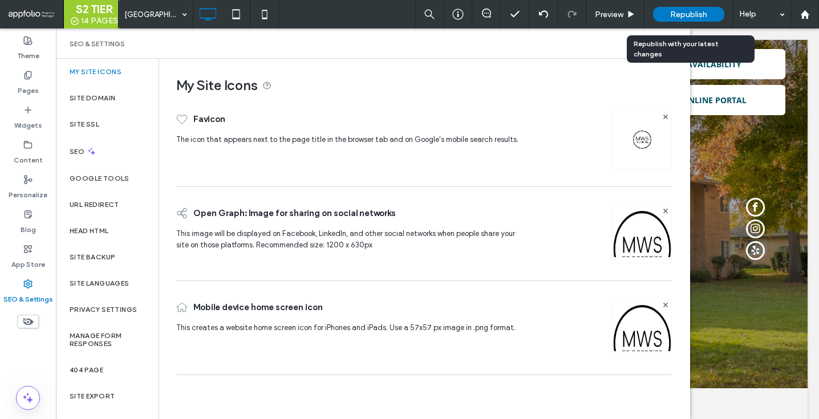
click at [702, 14] on span "Republish" at bounding box center [688, 15] width 37 height 10
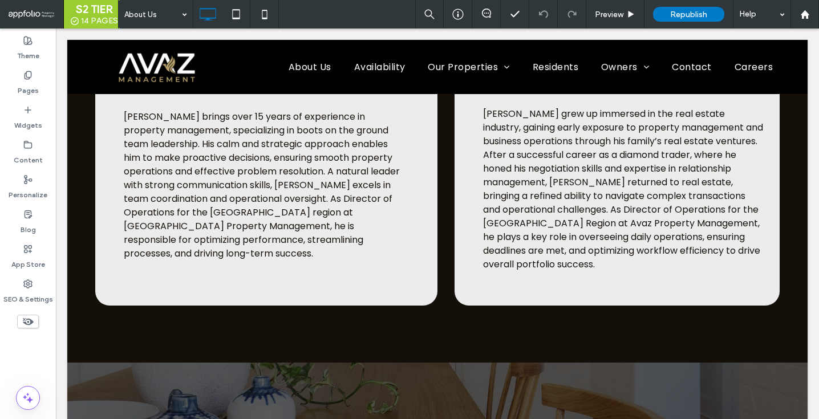
scroll to position [1732, 0]
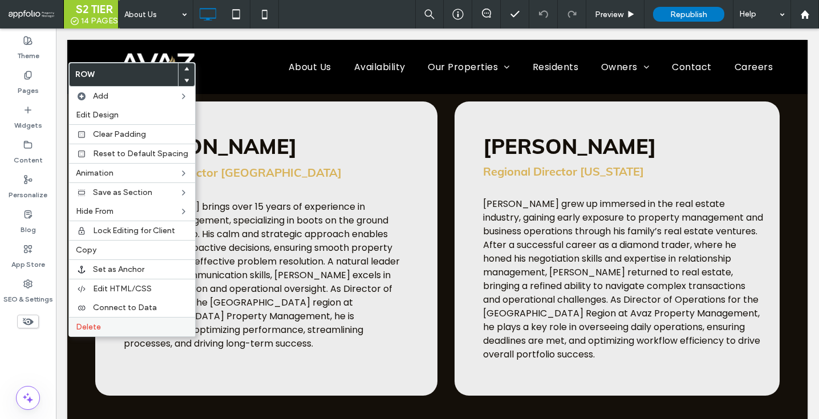
click at [117, 327] on label "Delete" at bounding box center [132, 327] width 112 height 10
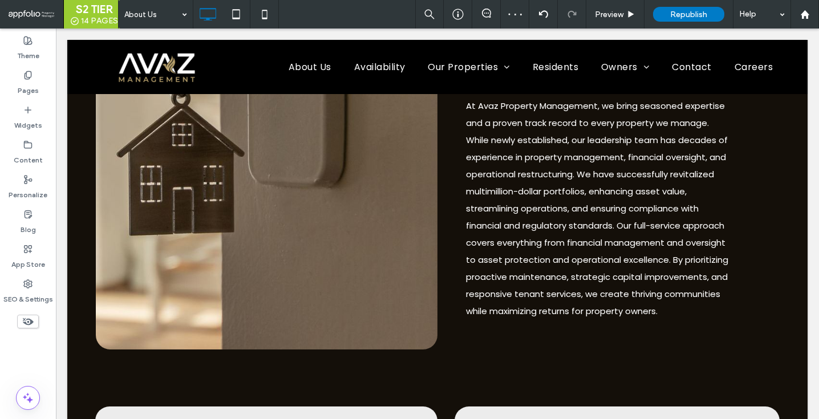
scroll to position [465, 0]
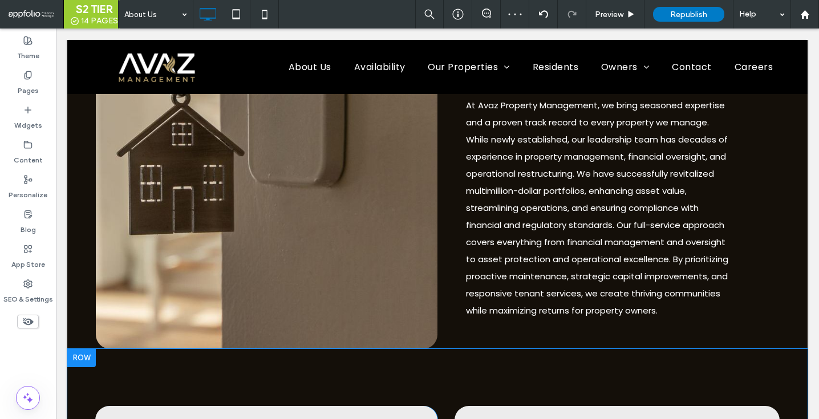
click at [90, 349] on div at bounding box center [81, 358] width 29 height 18
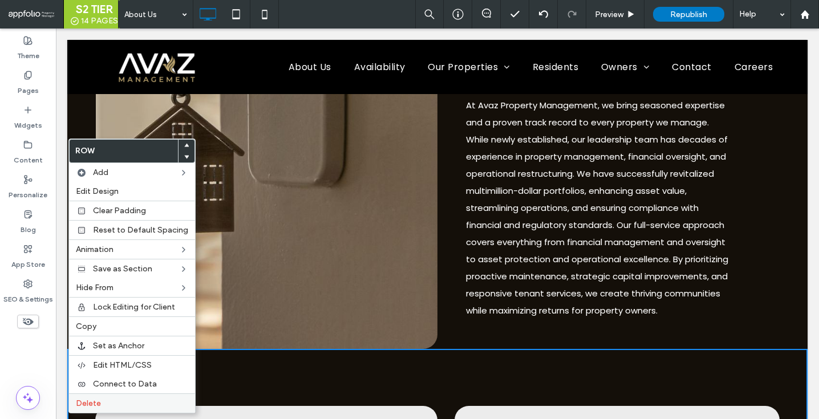
click at [116, 401] on label "Delete" at bounding box center [132, 404] width 112 height 10
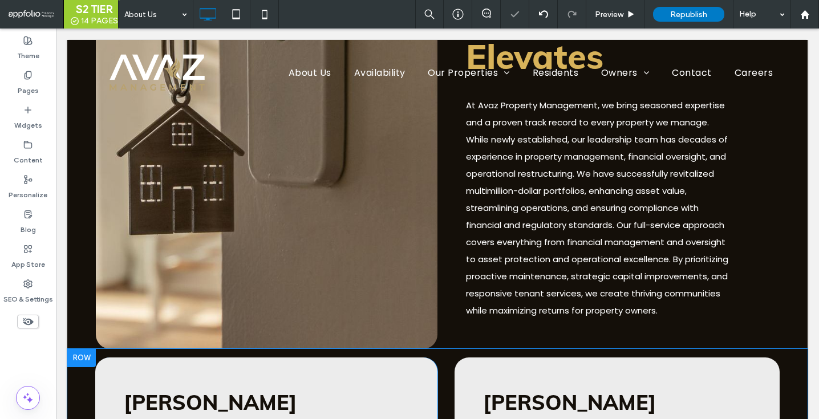
click at [82, 349] on div at bounding box center [81, 358] width 29 height 18
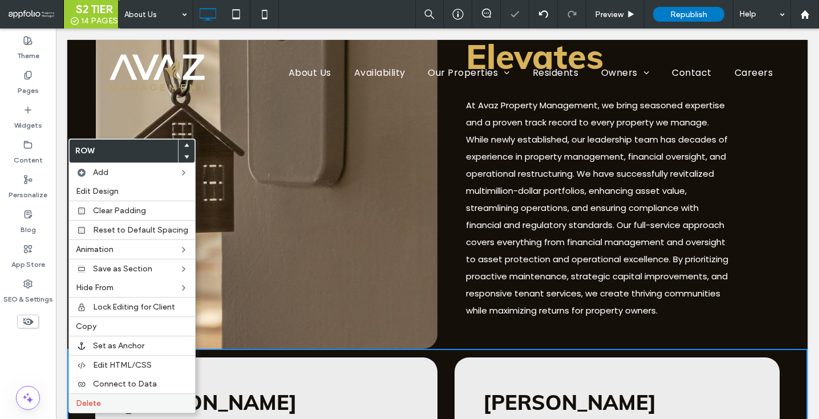
click at [104, 406] on label "Delete" at bounding box center [132, 404] width 112 height 10
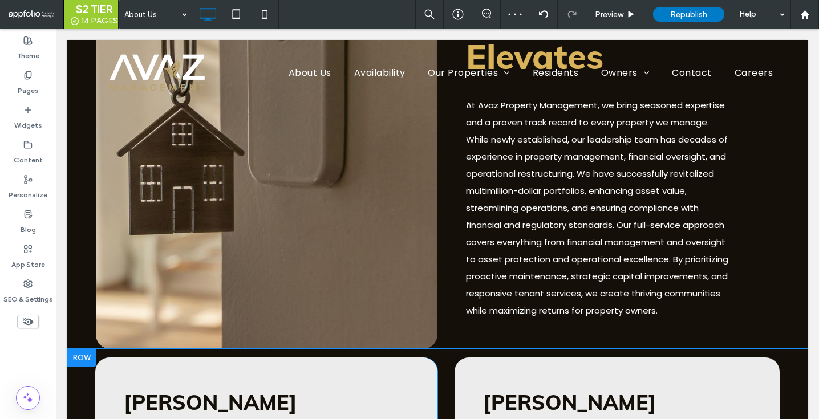
click at [87, 349] on div at bounding box center [81, 358] width 29 height 18
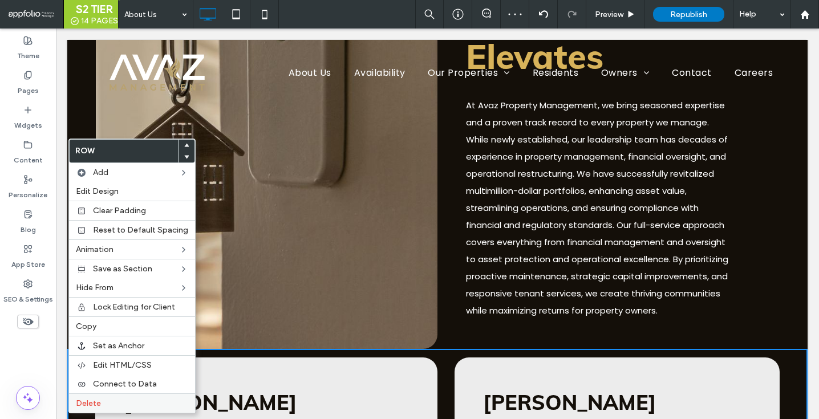
click at [106, 406] on label "Delete" at bounding box center [132, 404] width 112 height 10
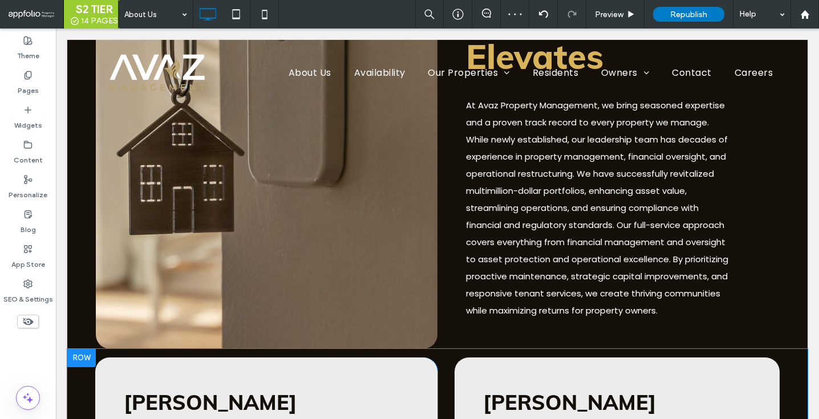
click at [88, 349] on div at bounding box center [81, 358] width 29 height 18
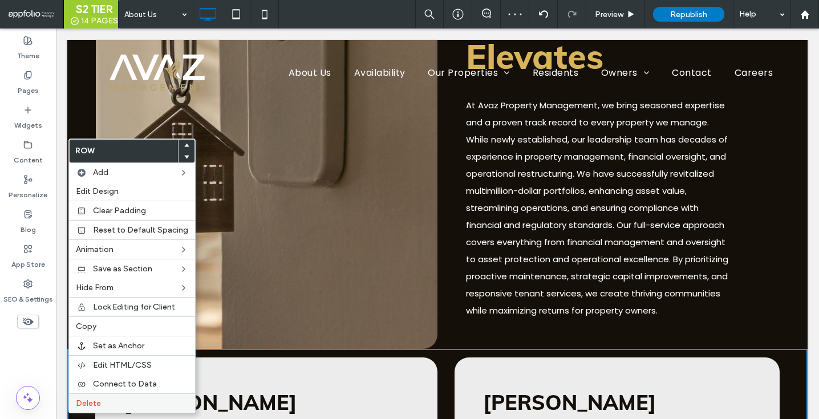
click at [102, 406] on label "Delete" at bounding box center [132, 404] width 112 height 10
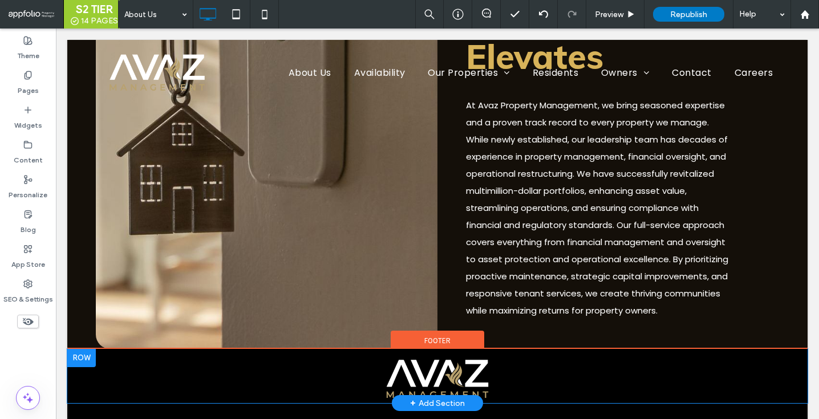
click at [72, 349] on div at bounding box center [81, 358] width 29 height 18
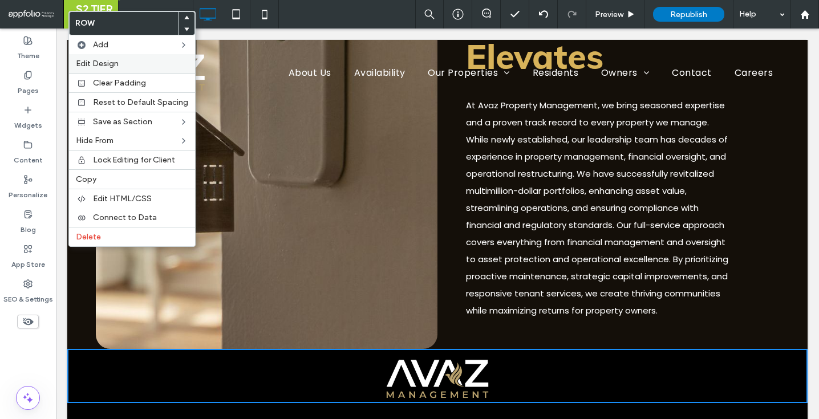
click at [100, 70] on div "Edit Design" at bounding box center [132, 63] width 126 height 19
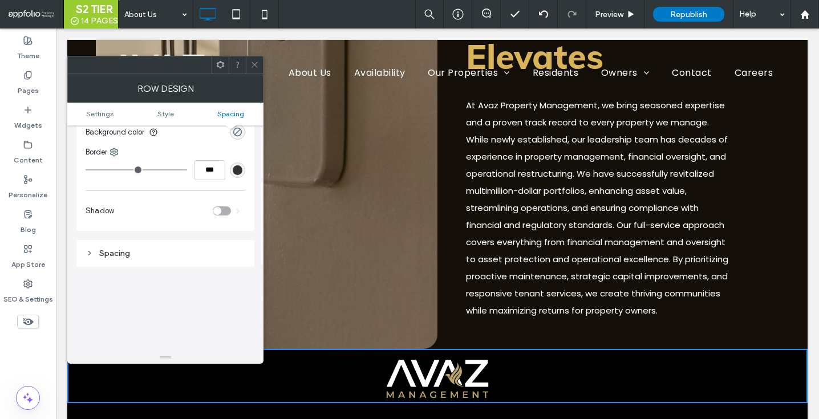
scroll to position [287, 0]
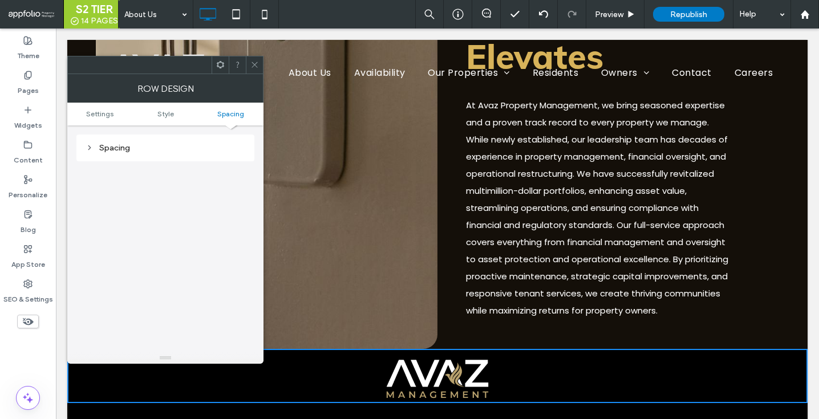
click at [123, 147] on div "Spacing" at bounding box center [166, 148] width 160 height 10
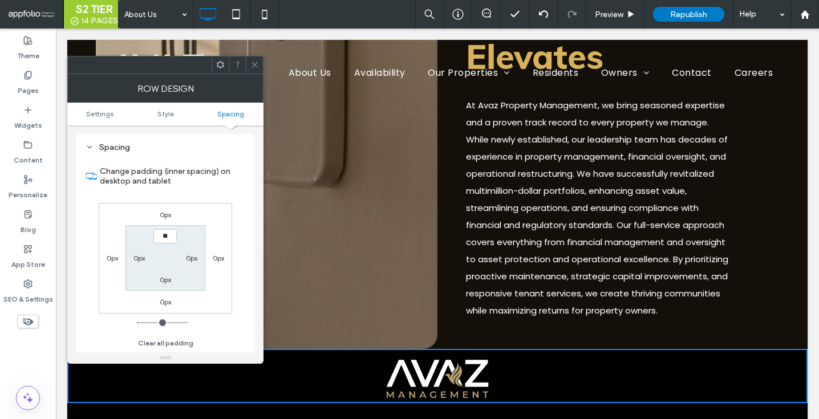
type input "****"
type input "**"
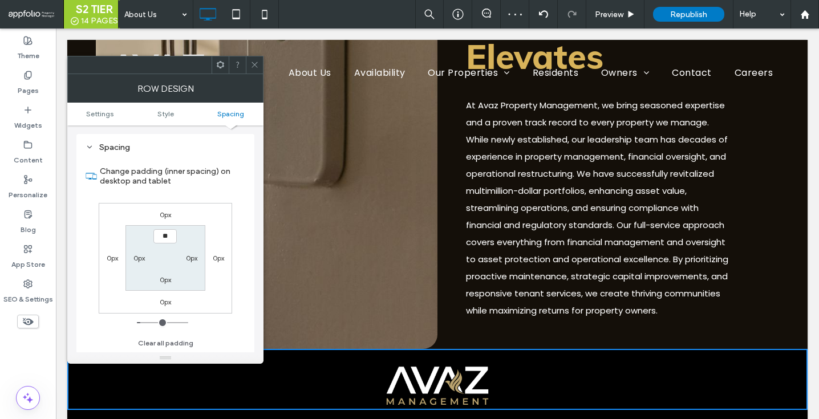
type input "*"
type input "****"
type input "**"
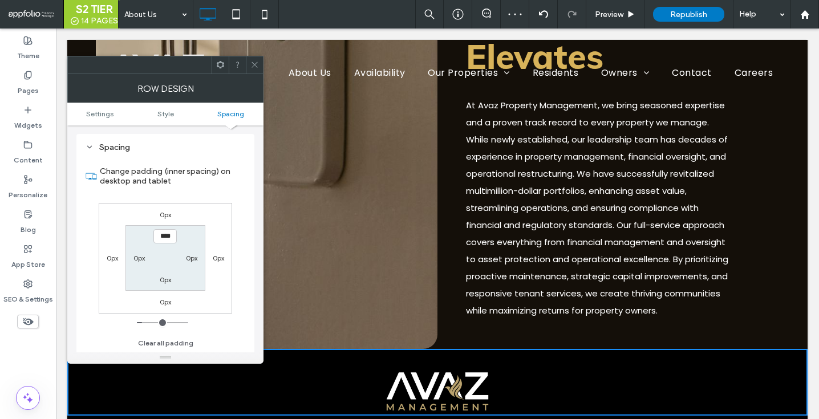
click at [254, 68] on icon at bounding box center [254, 64] width 9 height 9
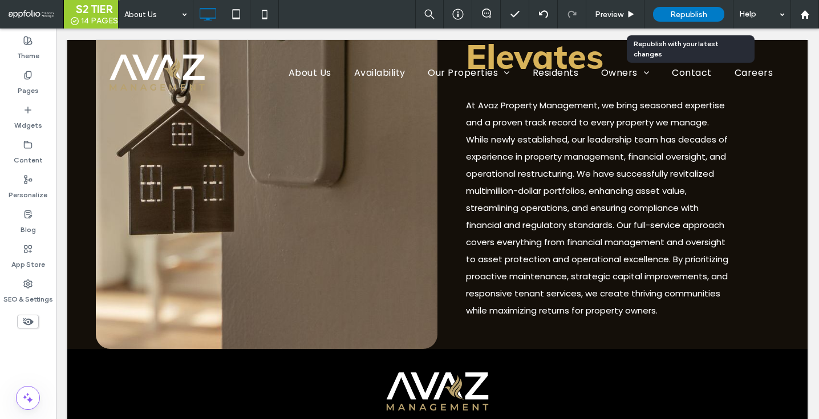
click at [705, 14] on span "Republish" at bounding box center [688, 15] width 37 height 10
